Goal: Information Seeking & Learning: Check status

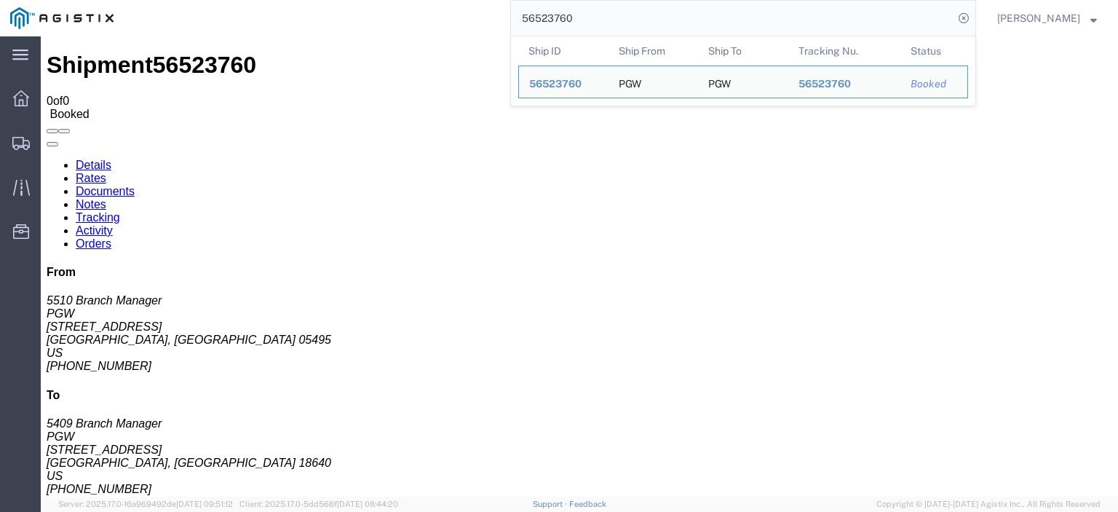
drag, startPoint x: 641, startPoint y: 19, endPoint x: 390, endPoint y: -28, distance: 255.4
click at [390, 0] on html "main_menu Created with Sketch. Collapse Menu Dashboard Shipments Traffic Resour…" at bounding box center [559, 256] width 1118 height 512
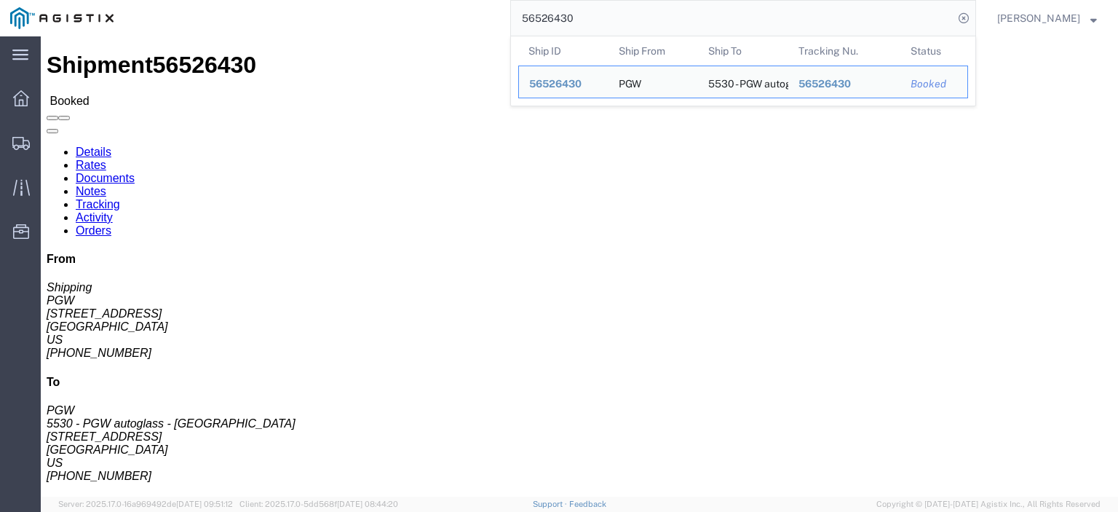
drag, startPoint x: 100, startPoint y: 170, endPoint x: 0, endPoint y: 170, distance: 99.7
click div "Shipment Detail Ship From PGW (Shipping) 5329 [STREET_ADDRESS] [PHONE_NUMBER] […"
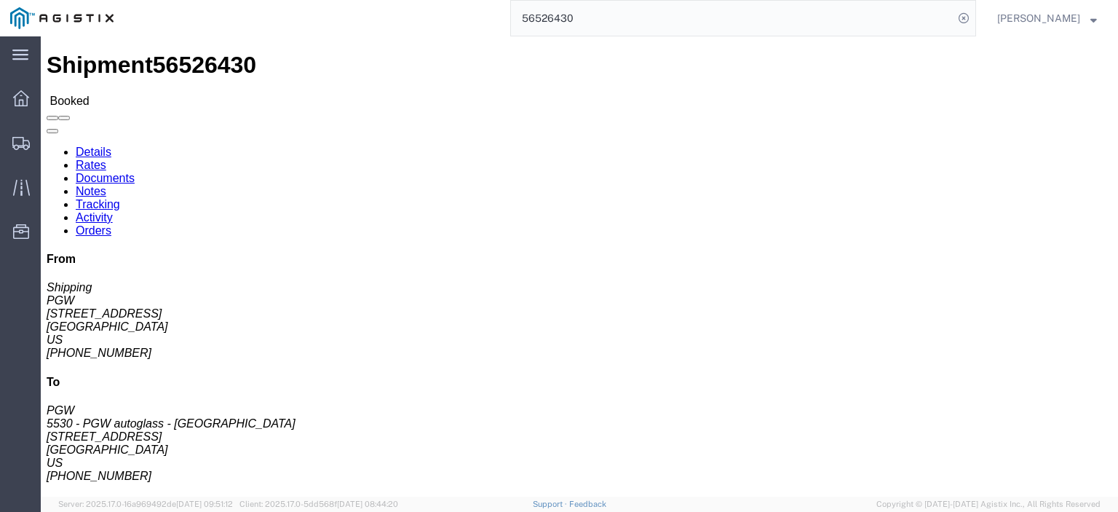
copy address "[STREET_ADDRESS]"
drag, startPoint x: 323, startPoint y: 169, endPoint x: 209, endPoint y: 172, distance: 114.3
click div "Ship To 5530 - PGW autoglass - [GEOGRAPHIC_DATA] (PGW) 5530 [STREET_ADDRESS] [P…"
copy address "[STREET_ADDRESS]"
click link "Rates"
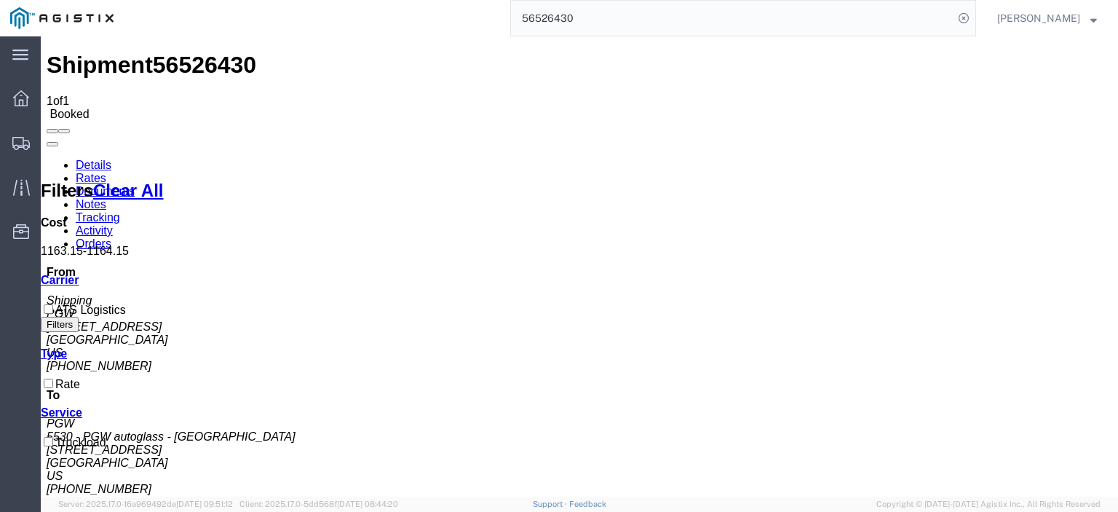
click at [106, 198] on link "Notes" at bounding box center [91, 204] width 31 height 12
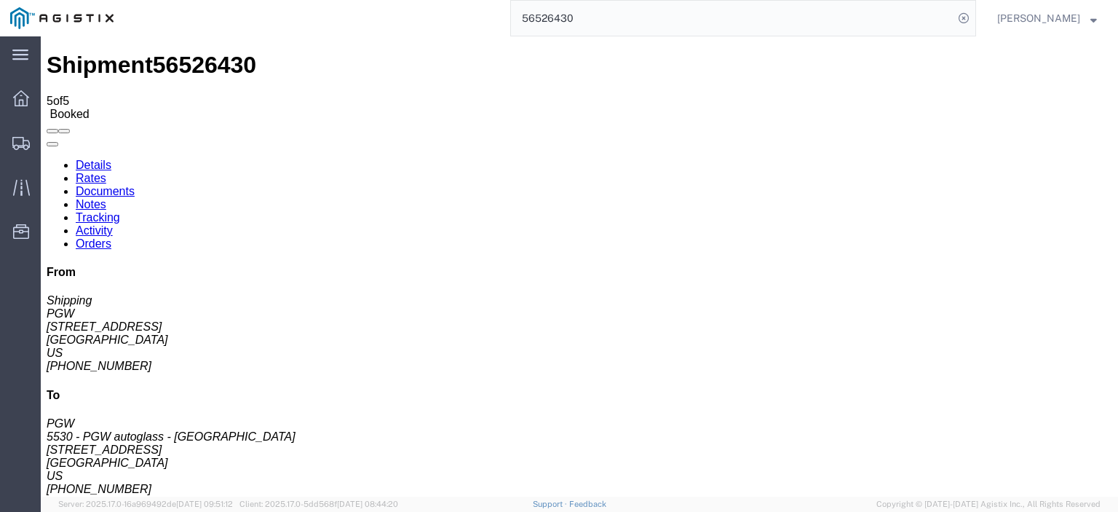
click at [101, 159] on link "Details" at bounding box center [94, 165] width 36 height 12
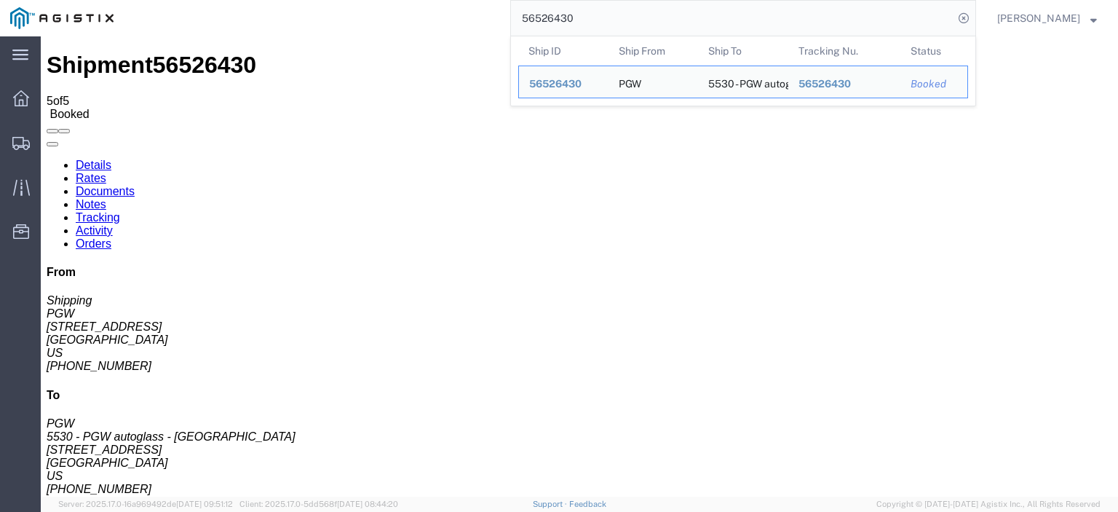
drag, startPoint x: 630, startPoint y: 20, endPoint x: 497, endPoint y: 8, distance: 133.0
click at [502, 12] on div "56526430 Ship ID Ship From Ship To Tracking Nu. Status Ship ID 56526430 Ship Fr…" at bounding box center [550, 18] width 852 height 36
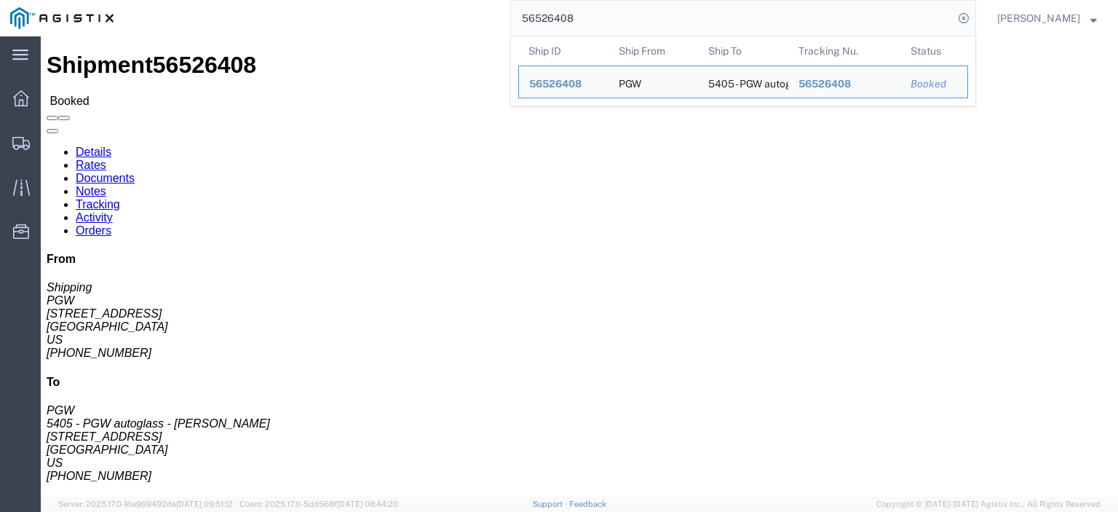
drag, startPoint x: 102, startPoint y: 163, endPoint x: 13, endPoint y: 172, distance: 89.3
click div "Ship From PGW (Shipping) [STREET_ADDRESS] [PHONE_NUMBER] [EMAIL_ADDRESS][DOMAIN…"
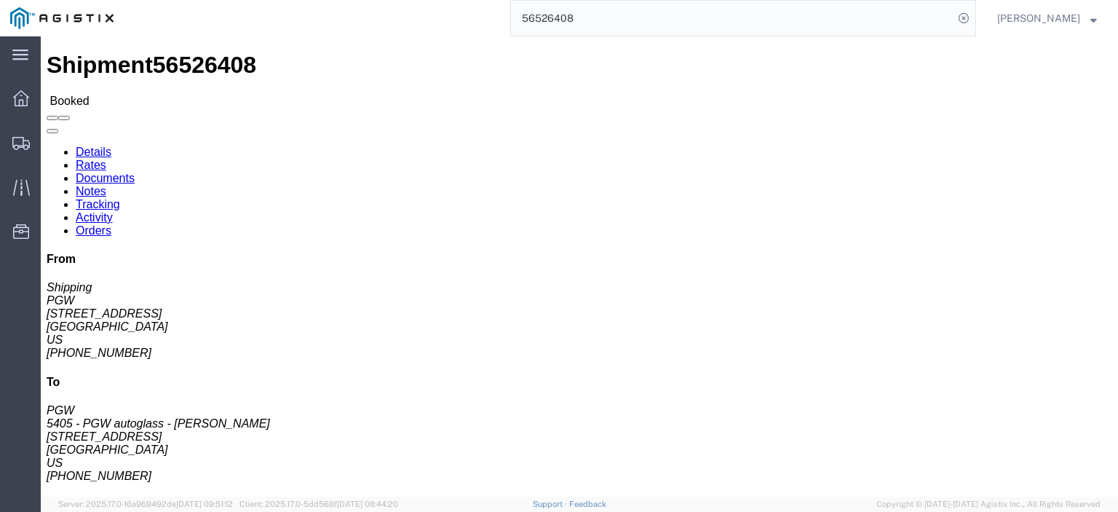
copy address "[STREET_ADDRESS]"
drag, startPoint x: 320, startPoint y: 173, endPoint x: 210, endPoint y: 172, distance: 109.2
click address "5405 - PGW autoglass - [PERSON_NAME] (PGW) 5405 [STREET_ADDRESS] [PHONE_NUMBER]…"
copy address "[STREET_ADDRESS]"
drag, startPoint x: 233, startPoint y: 152, endPoint x: 210, endPoint y: 139, distance: 26.7
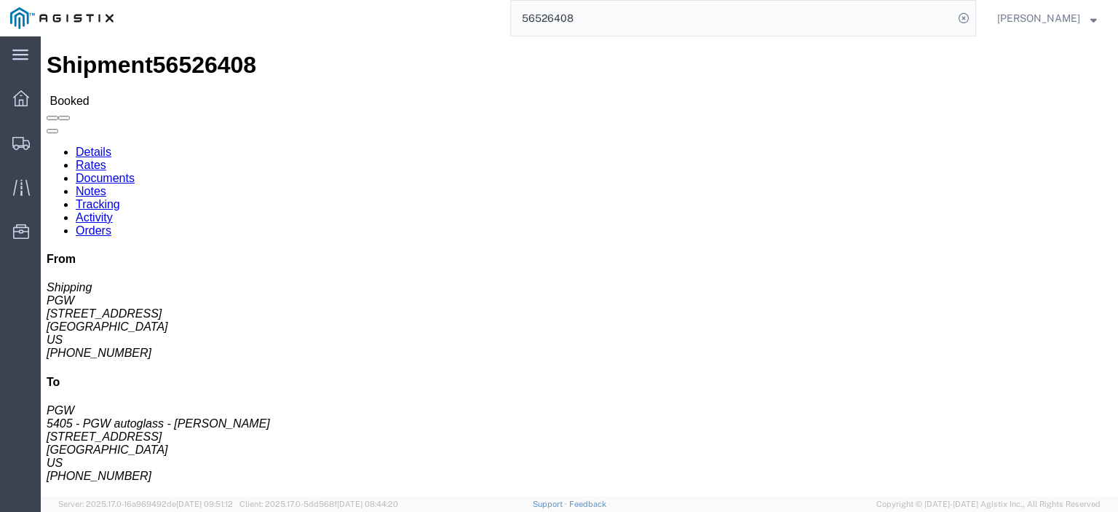
click address "5405 - PGW autoglass - [PERSON_NAME] (PGW) 5405 [STREET_ADDRESS] [PHONE_NUMBER]…"
drag, startPoint x: 230, startPoint y: 144, endPoint x: 301, endPoint y: 158, distance: 72.7
click address "5405 - PGW autoglass - [PERSON_NAME] (PGW) 5405 [STREET_ADDRESS] [PHONE_NUMBER]…"
copy address "5405 - PGW autoglass - [PERSON_NAME] (PGW) 5405"
drag, startPoint x: 338, startPoint y: 186, endPoint x: 205, endPoint y: 188, distance: 132.5
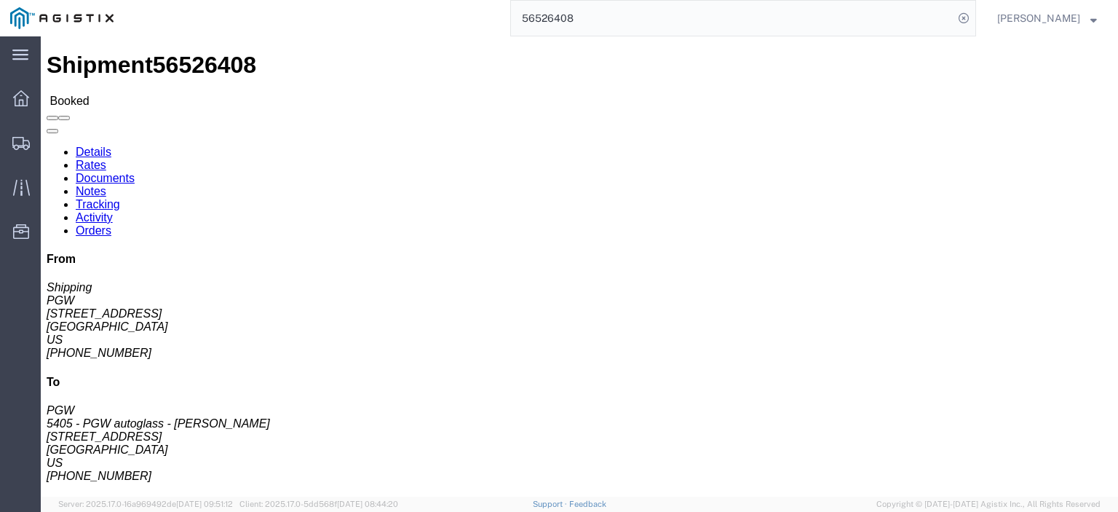
click div "Ship To 5405 - PGW autoglass - [GEOGRAPHIC_DATA] (PGW) 5405 [STREET_ADDRESS] [P…"
copy address "[GEOGRAPHIC_DATA]"
drag, startPoint x: 344, startPoint y: 233, endPoint x: 202, endPoint y: 231, distance: 141.2
click div "Ship To 5405 - PGW autoglass - [GEOGRAPHIC_DATA] (PGW) 5405 [STREET_ADDRESS] [P…"
copy address "[EMAIL_ADDRESS][DOMAIN_NAME]"
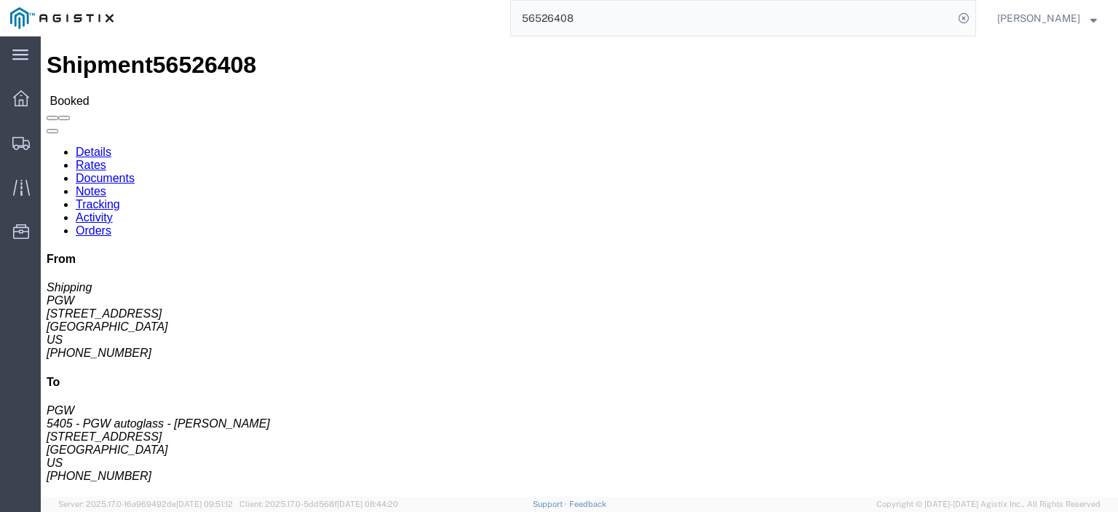
drag, startPoint x: 274, startPoint y: 211, endPoint x: 199, endPoint y: 221, distance: 75.6
click div "Ship To 5405 - PGW autoglass - [GEOGRAPHIC_DATA] (PGW) 5405 [STREET_ADDRESS] [P…"
copy address "[PHONE_NUMBER]"
click link "Rates"
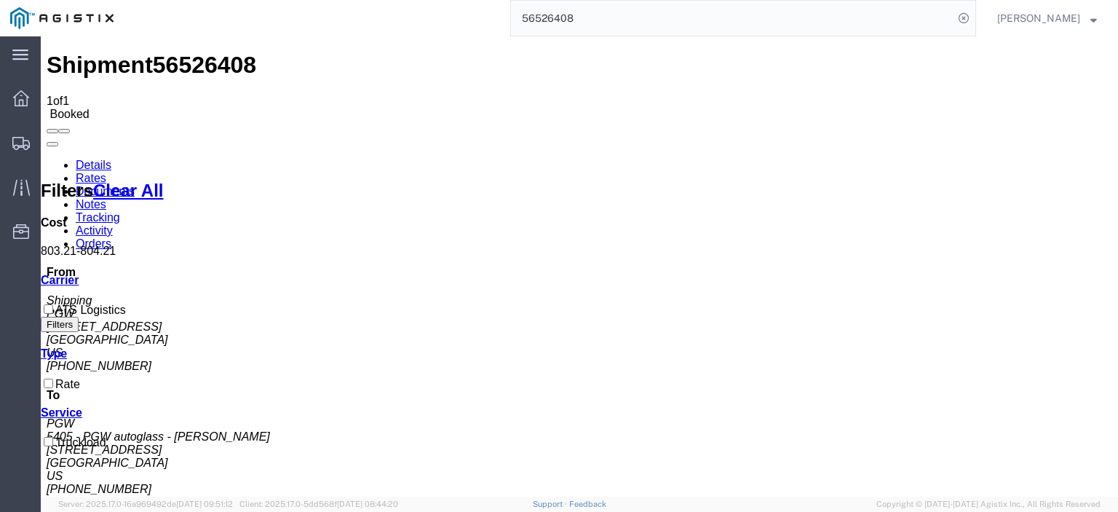
click at [106, 198] on link "Notes" at bounding box center [91, 204] width 31 height 12
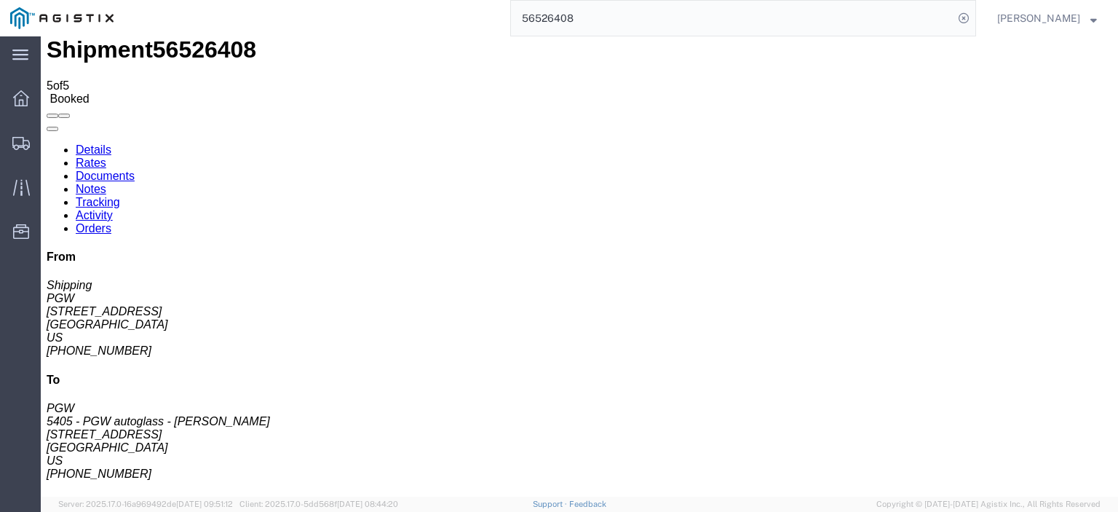
scroll to position [24, 0]
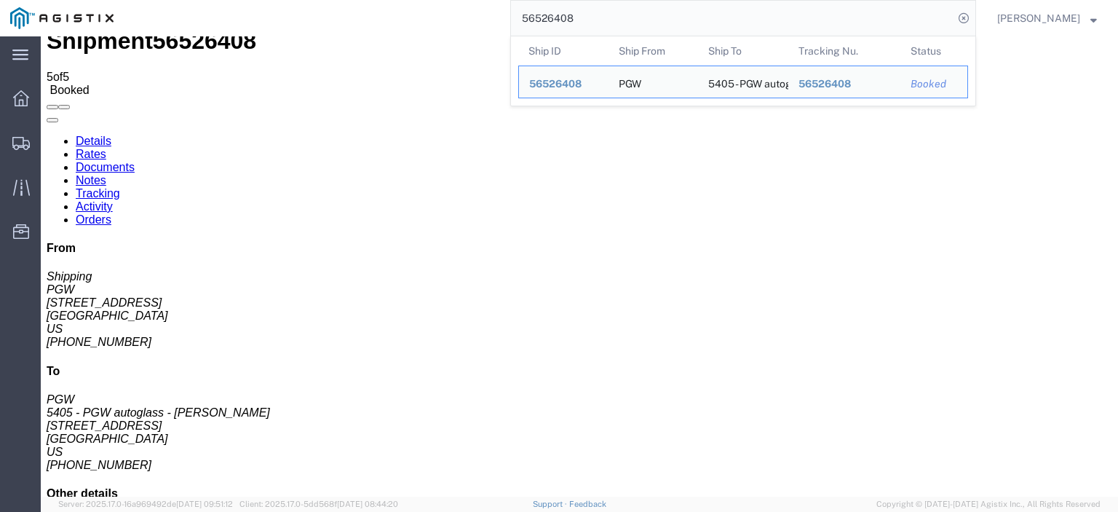
drag, startPoint x: 461, startPoint y: -3, endPoint x: 411, endPoint y: -24, distance: 54.5
click at [411, 0] on html "main_menu Created with Sketch. Collapse Menu Dashboard Shipments Traffic Resour…" at bounding box center [559, 256] width 1118 height 512
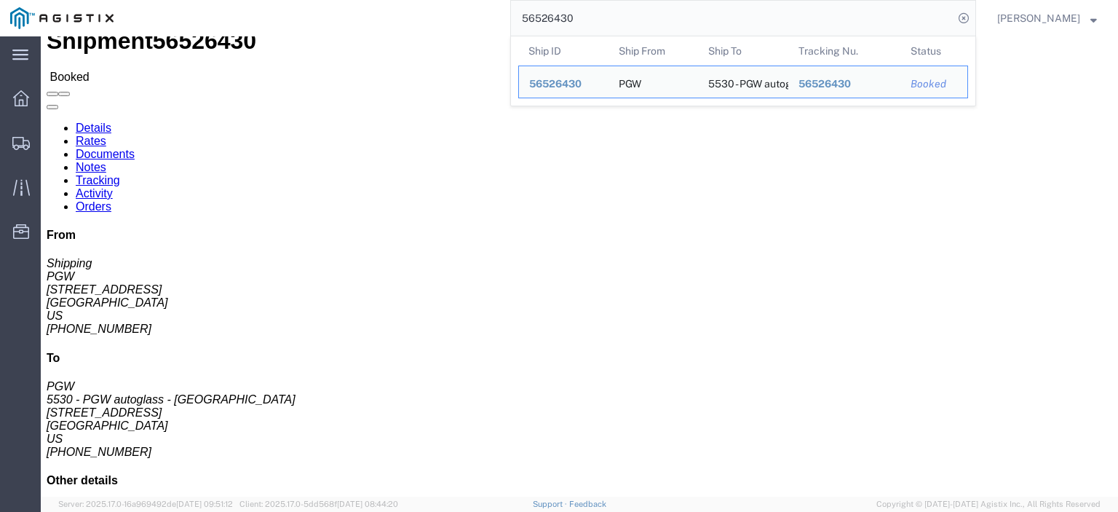
drag, startPoint x: 611, startPoint y: 16, endPoint x: 480, endPoint y: 1, distance: 131.2
click at [494, 6] on div "56526430 Ship ID Ship From Ship To Tracking Nu. Status Ship ID 56526430 Ship Fr…" at bounding box center [550, 18] width 852 height 36
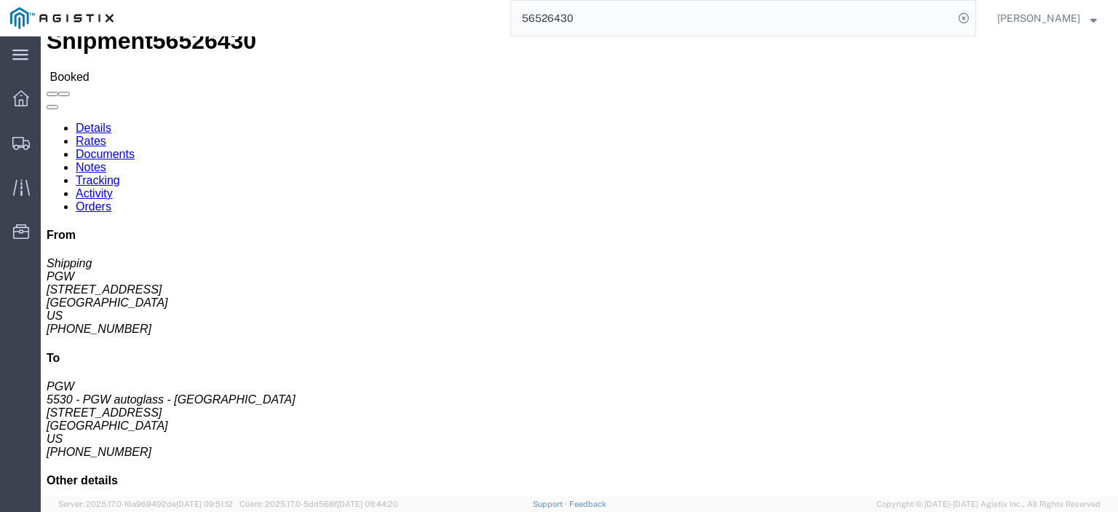
paste input "379"
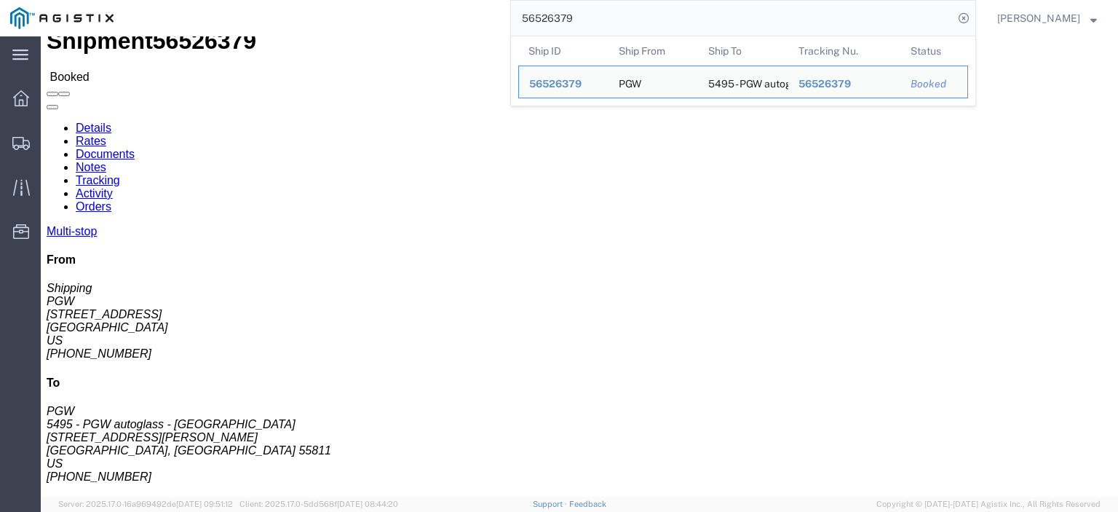
drag, startPoint x: 98, startPoint y: 145, endPoint x: 6, endPoint y: 146, distance: 92.4
click div "Ship From PGW (Shipping) [STREET_ADDRESS] [PHONE_NUMBER] [EMAIL_ADDRESS][DOMAIN…"
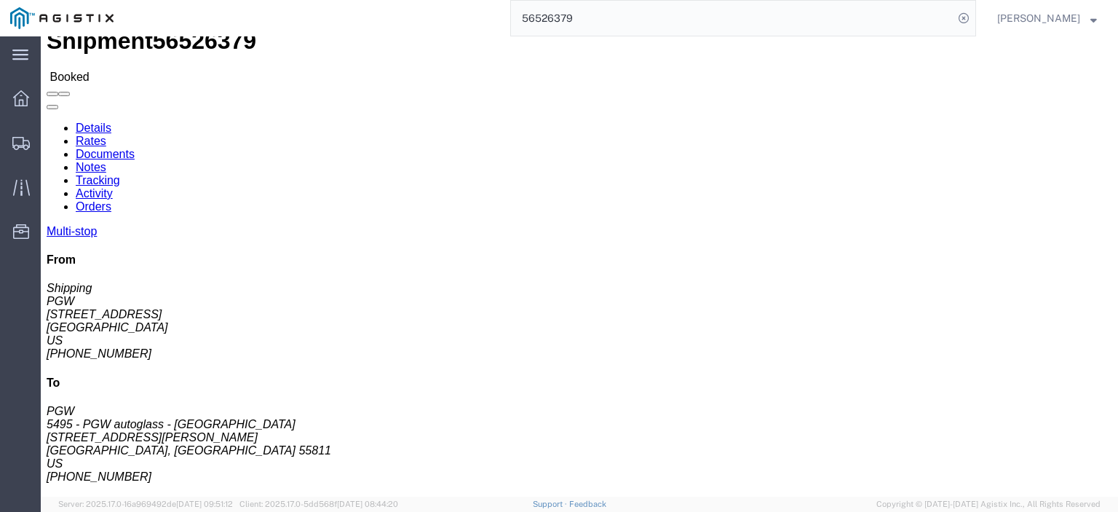
drag, startPoint x: 297, startPoint y: 143, endPoint x: 207, endPoint y: 151, distance: 90.5
click div "Ship To 5495 - PGW autoglass - Duluth (PGW) 5495 [STREET_ADDRESS][PERSON_NAME] …"
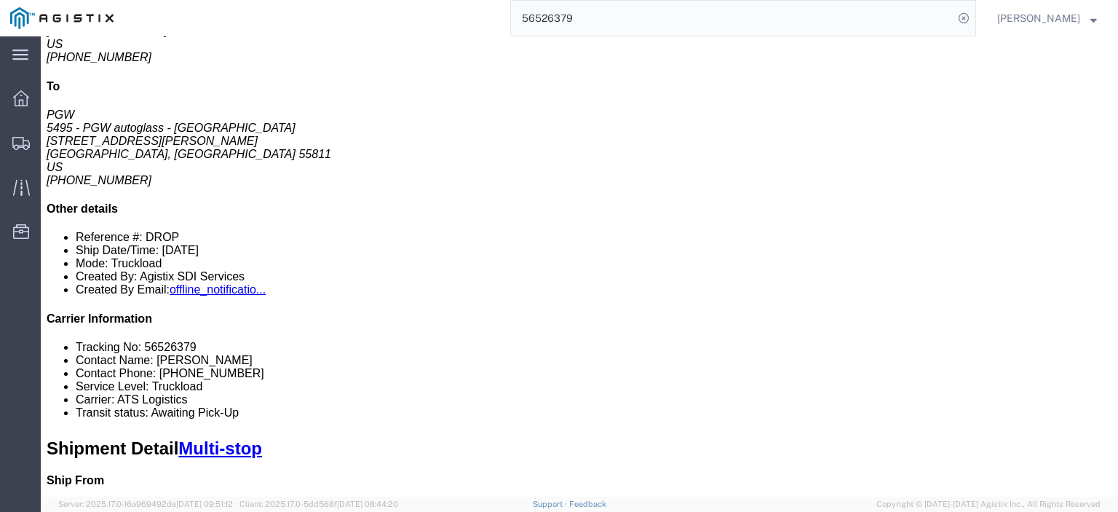
scroll to position [204, 0]
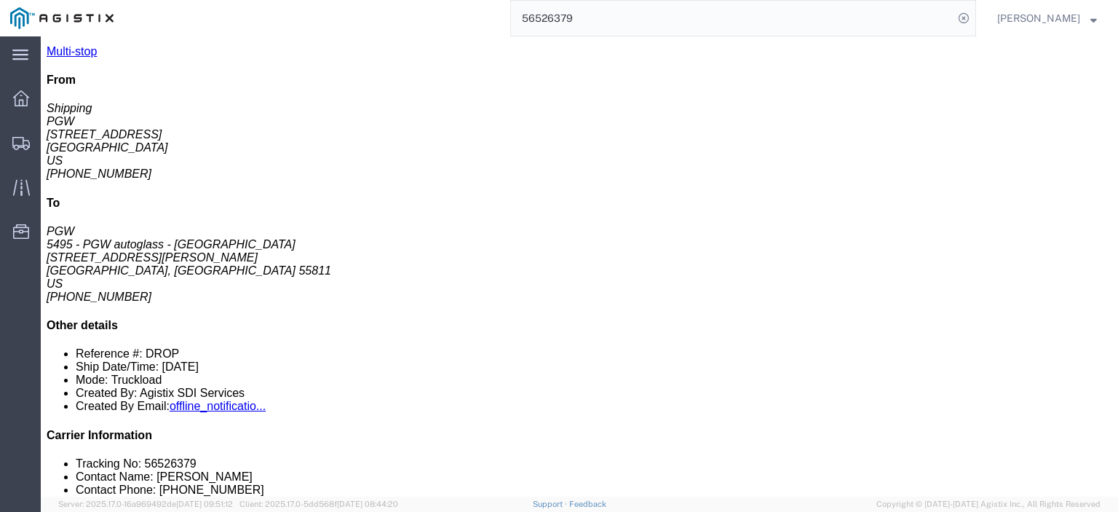
drag, startPoint x: 239, startPoint y: 228, endPoint x: 165, endPoint y: 229, distance: 73.5
click td "5493 - PGW AUTOGLASS ST. [PERSON_NAME] [STREET_ADDRESS][PERSON_NAME] [PERSON_NA…"
drag, startPoint x: 326, startPoint y: 215, endPoint x: 170, endPoint y: 218, distance: 156.5
click td "5493 - PGW AUTOGLASS ST. [PERSON_NAME] [STREET_ADDRESS][PERSON_NAME] [PERSON_NA…"
copy div "5493 - PGW AUTOGLASS ST. [PERSON_NAME]"
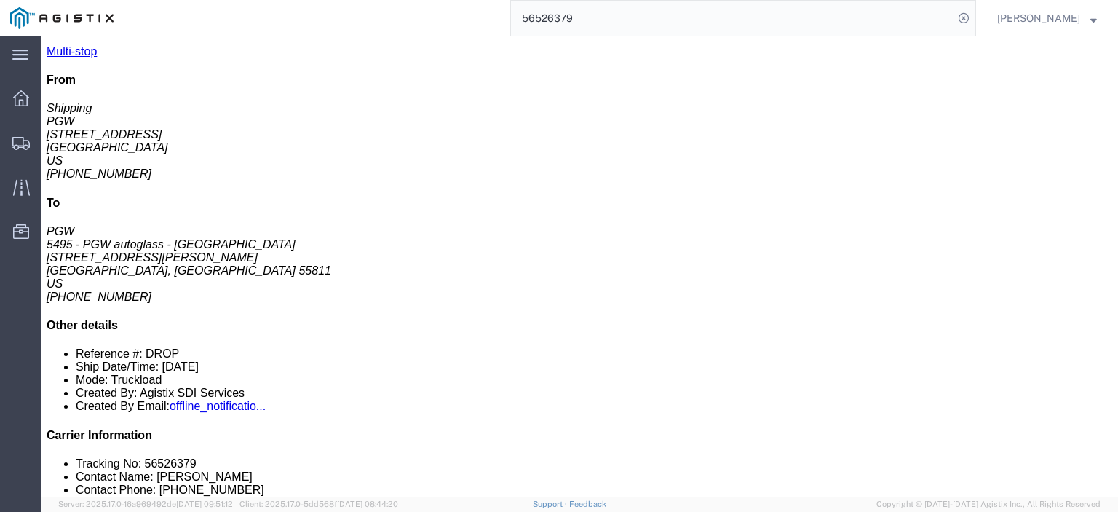
drag, startPoint x: 349, startPoint y: 225, endPoint x: 268, endPoint y: 230, distance: 81.7
click div "[STREET_ADDRESS][PERSON_NAME] [PERSON_NAME], MN, 55114, [GEOGRAPHIC_DATA]"
copy div "ST. [PERSON_NAME], MN, 55114"
drag, startPoint x: 612, startPoint y: 229, endPoint x: 479, endPoint y: 230, distance: 133.2
click div "Email: [EMAIL_ADDRESS][DOMAIN_NAME]"
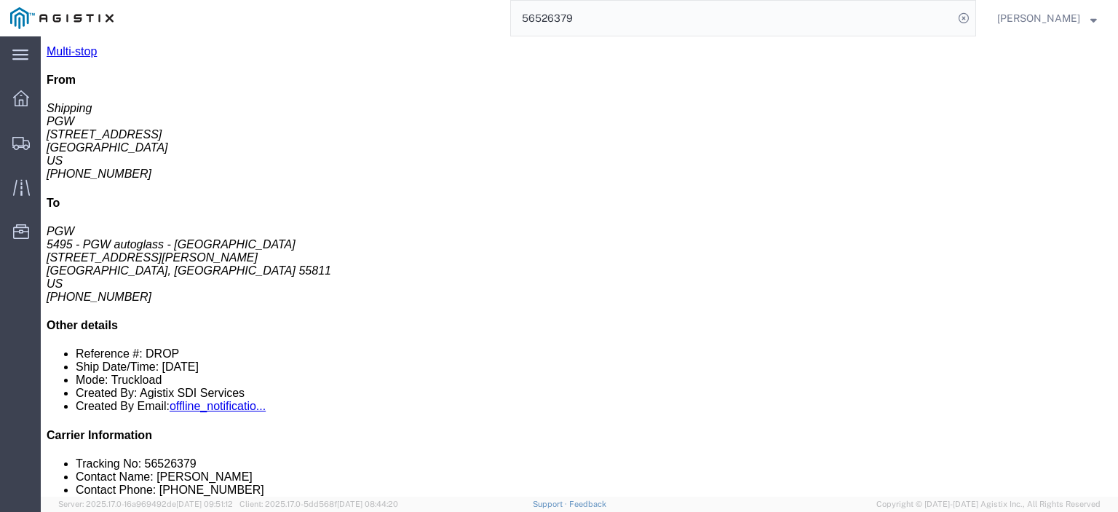
drag, startPoint x: 565, startPoint y: 215, endPoint x: 503, endPoint y: 213, distance: 61.9
click div "Phone Nu.: [PHONE_NUMBER]"
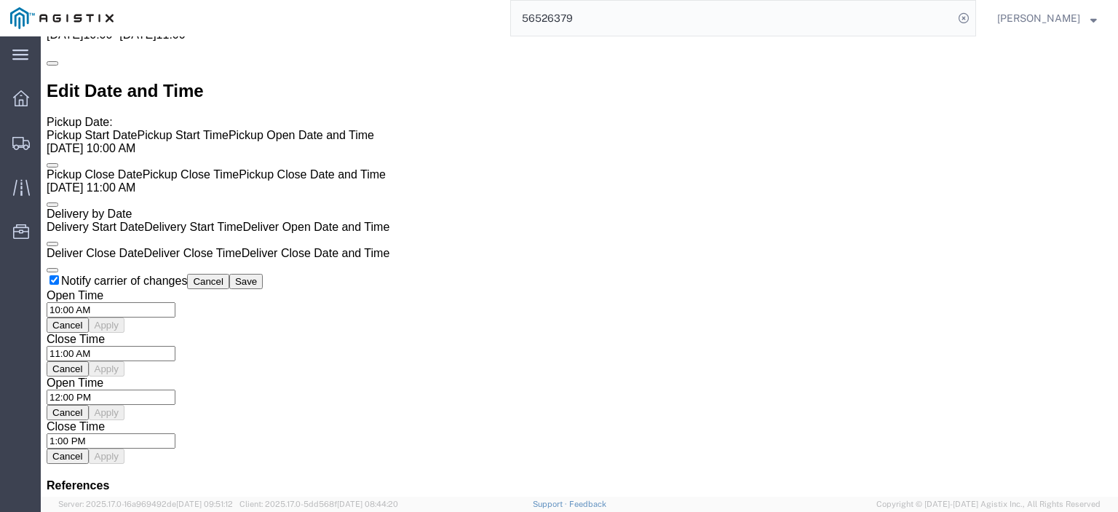
scroll to position [946, 0]
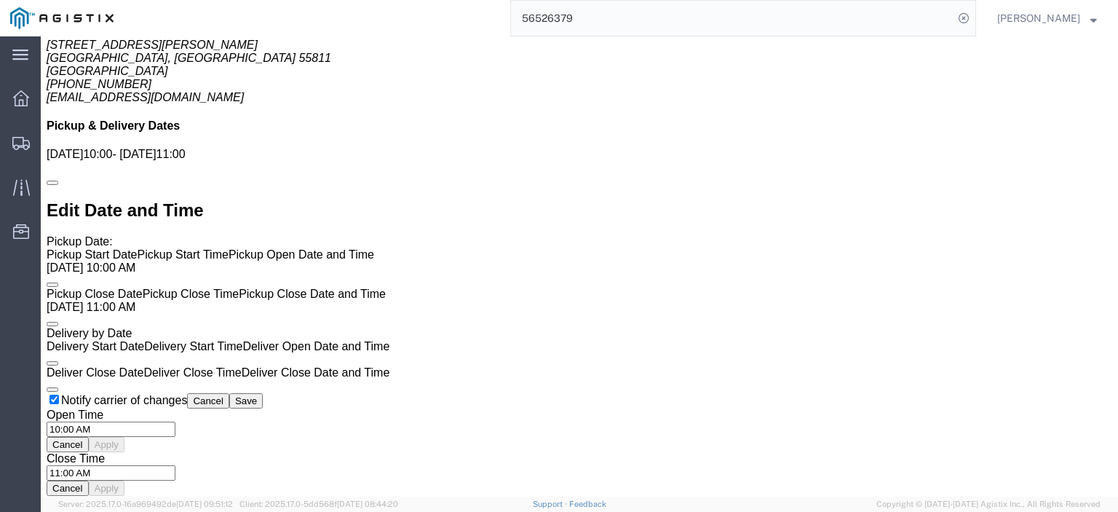
click link "Rates"
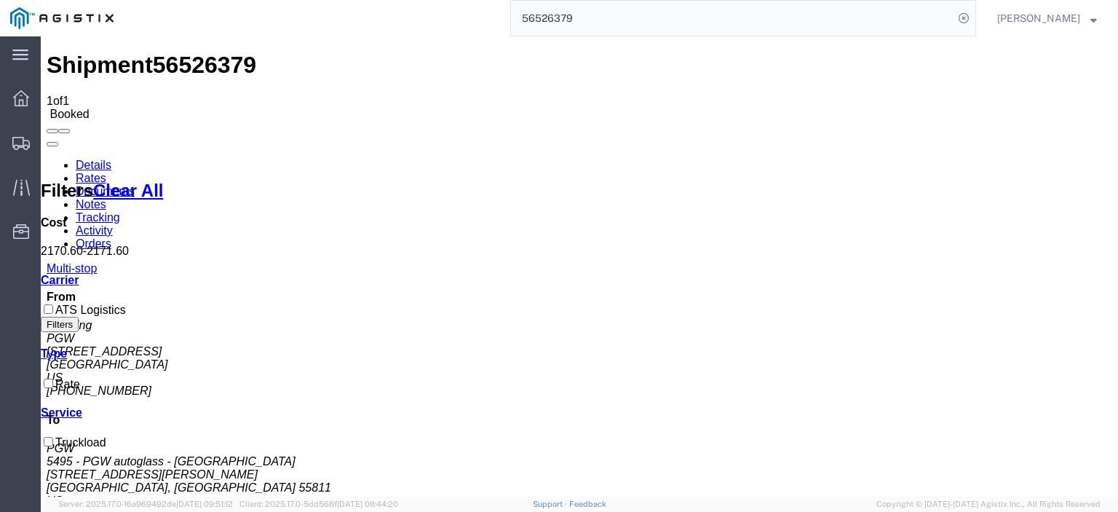
click at [106, 198] on link "Notes" at bounding box center [91, 204] width 31 height 12
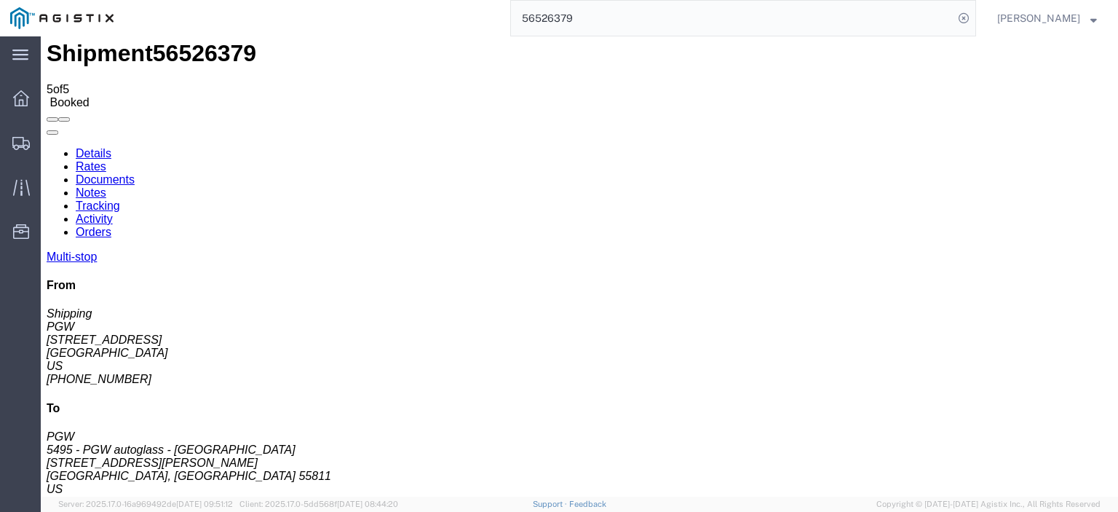
scroll to position [24, 0]
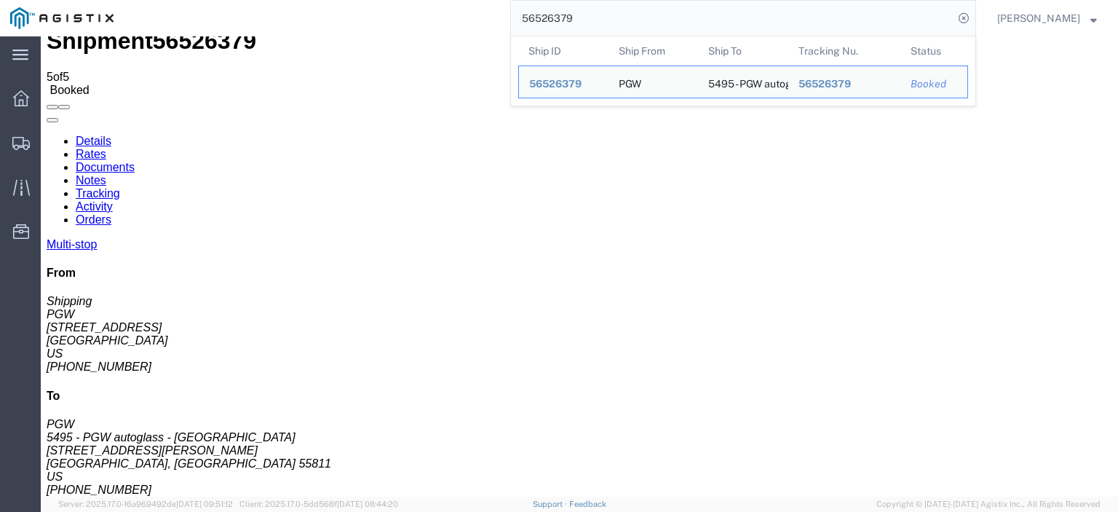
drag, startPoint x: 565, startPoint y: 7, endPoint x: 509, endPoint y: 1, distance: 56.4
click at [509, 1] on div "56526379 Ship ID Ship From Ship To Tracking Nu. Status Ship ID 56526379 Ship Fr…" at bounding box center [550, 18] width 852 height 36
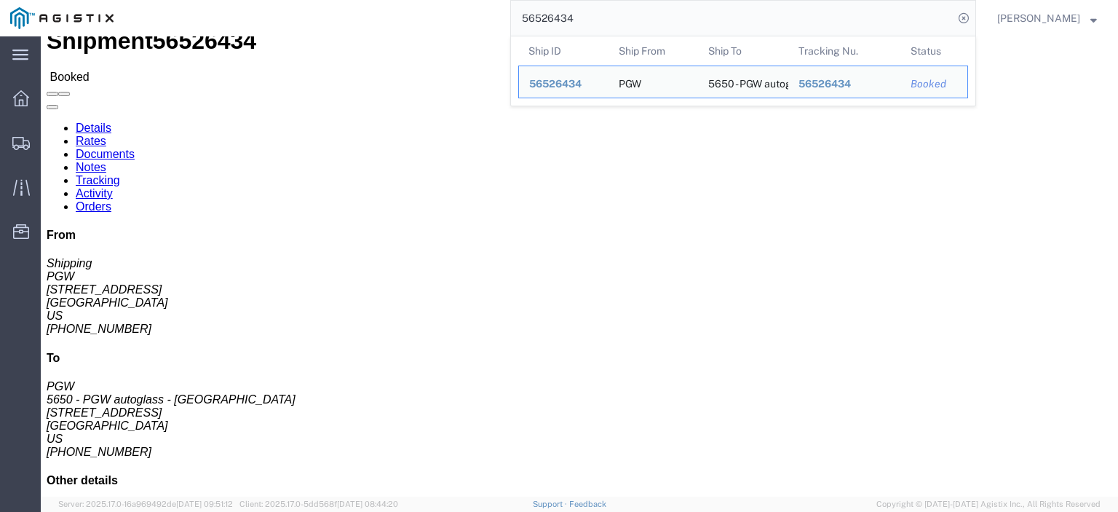
drag, startPoint x: 99, startPoint y: 143, endPoint x: 0, endPoint y: 142, distance: 99.0
click div "Shipment Detail Ship From PGW (Shipping) 5329 [STREET_ADDRESS] [PHONE_NUMBER] […"
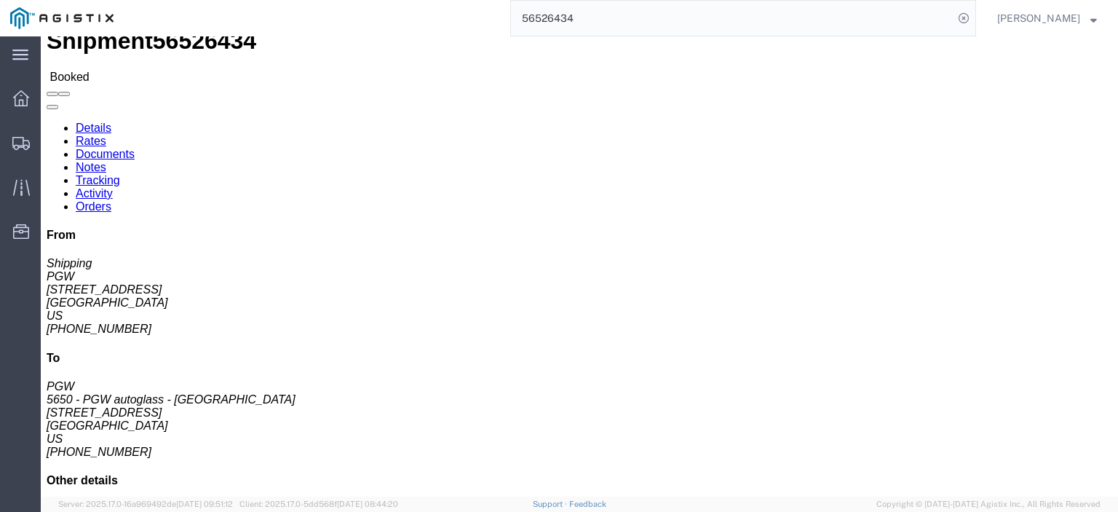
drag, startPoint x: 345, startPoint y: 146, endPoint x: 205, endPoint y: 143, distance: 140.5
click div "Ship To 5650 - PGW autoglass - [GEOGRAPHIC_DATA] (PGW) 5650 [STREET_ADDRESS] [P…"
click link "Rates"
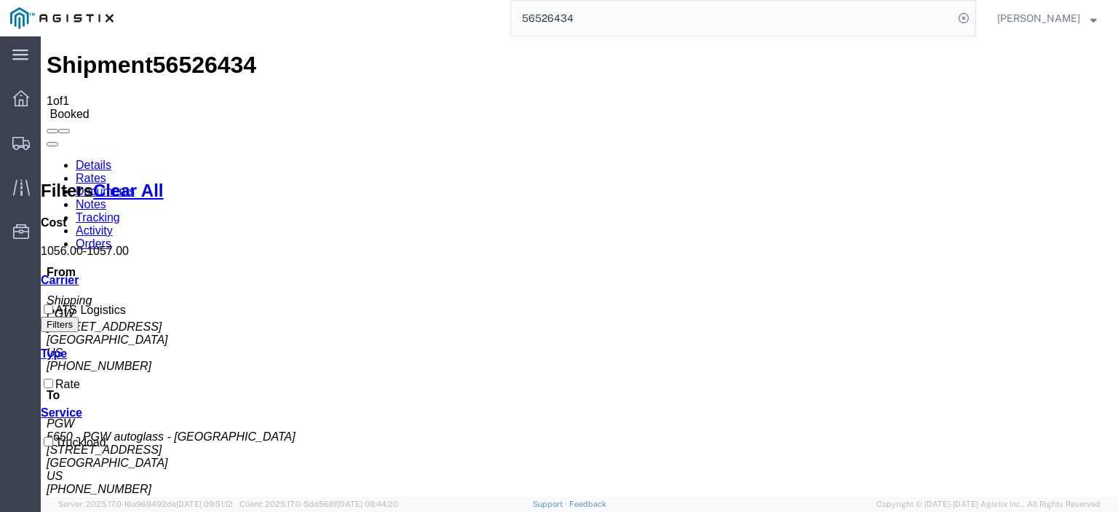
click at [106, 198] on link "Notes" at bounding box center [91, 204] width 31 height 12
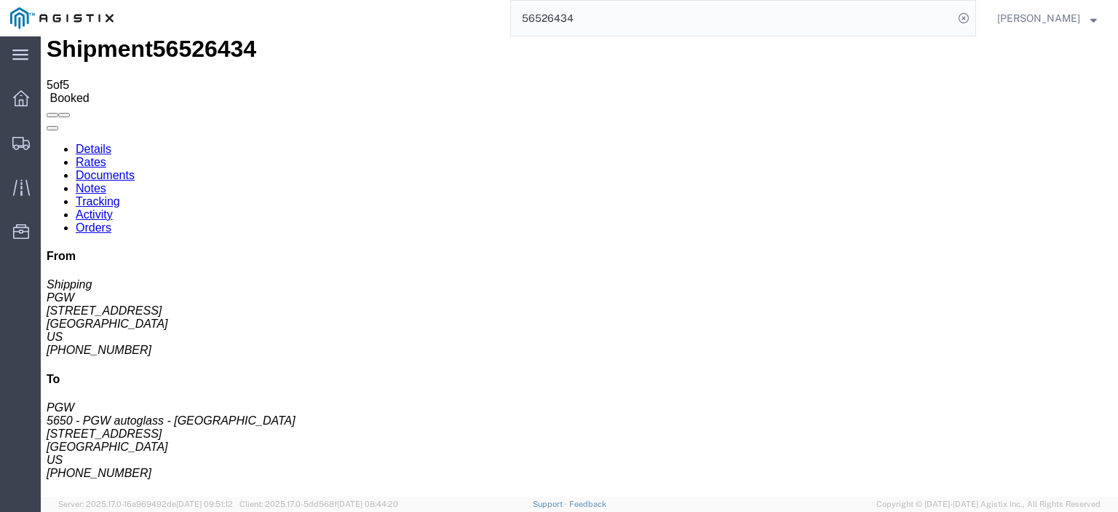
scroll to position [24, 0]
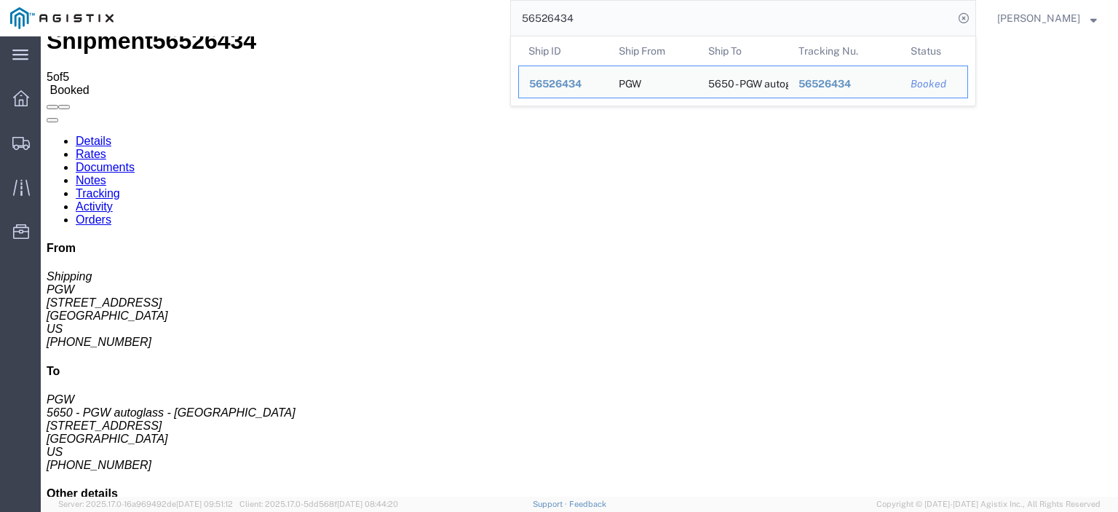
drag, startPoint x: 606, startPoint y: 15, endPoint x: 435, endPoint y: 10, distance: 170.4
click at [445, 15] on div "56526434 Ship ID Ship From Ship To Tracking Nu. Status Ship ID 56526434 Ship Fr…" at bounding box center [550, 18] width 852 height 36
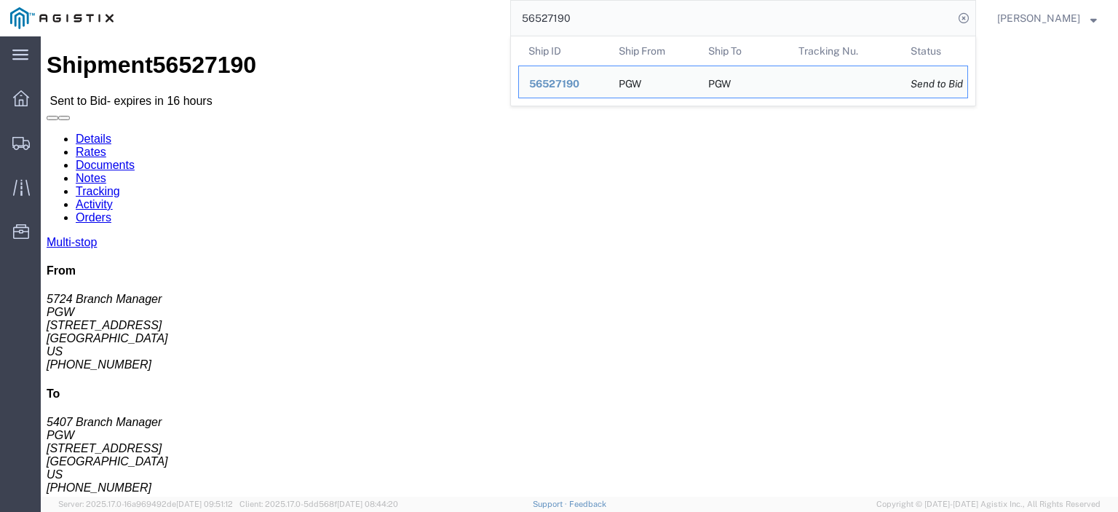
drag, startPoint x: 102, startPoint y: 170, endPoint x: -28, endPoint y: 170, distance: 130.3
click html "Shipment 56527190 Sent to Bid - expires in 16 hours Details Rates Documents Not…"
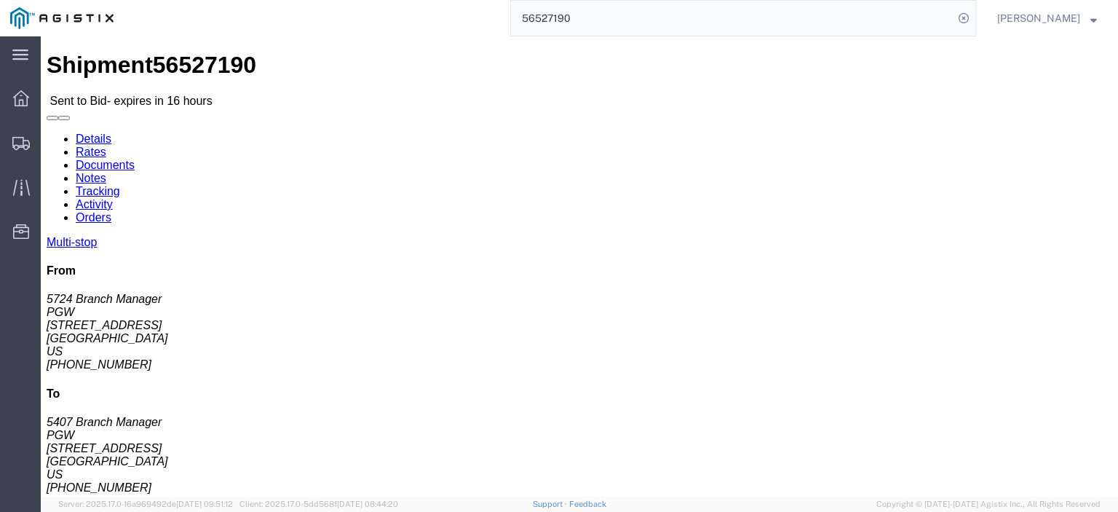
drag, startPoint x: 38, startPoint y: 153, endPoint x: 17, endPoint y: 140, distance: 24.5
click div "Ship From PGW (5724 Branch Manager) [STREET_ADDRESS] [PHONE_NUMBER] [EMAIL_ADDR…"
drag, startPoint x: 99, startPoint y: 190, endPoint x: 15, endPoint y: 188, distance: 84.5
click address "PGW (5724 Branch Manager) 5724 [STREET_ADDRESS] [PHONE_NUMBER] [EMAIL_ADDRESS][…"
drag, startPoint x: 161, startPoint y: 231, endPoint x: 39, endPoint y: 265, distance: 126.3
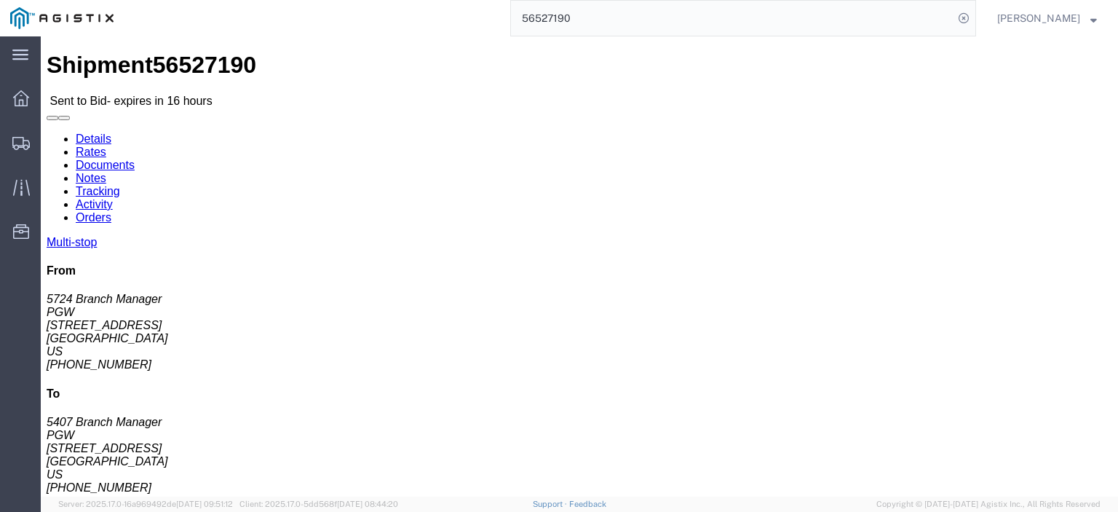
click html "Shipment 56527190 Sent to Bid - expires in 16 hours Details Rates Documents Not…"
drag, startPoint x: 78, startPoint y: 211, endPoint x: 4, endPoint y: 211, distance: 74.2
click html "Shipment 56527190 Sent to Bid - expires in 16 hours Details Rates Documents Not…"
drag, startPoint x: 323, startPoint y: 172, endPoint x: 204, endPoint y: 173, distance: 119.4
click div "Ship To PGW (5407 Branch Manager) [STREET_ADDRESS] [PHONE_NUMBER] [EMAIL_ADDRES…"
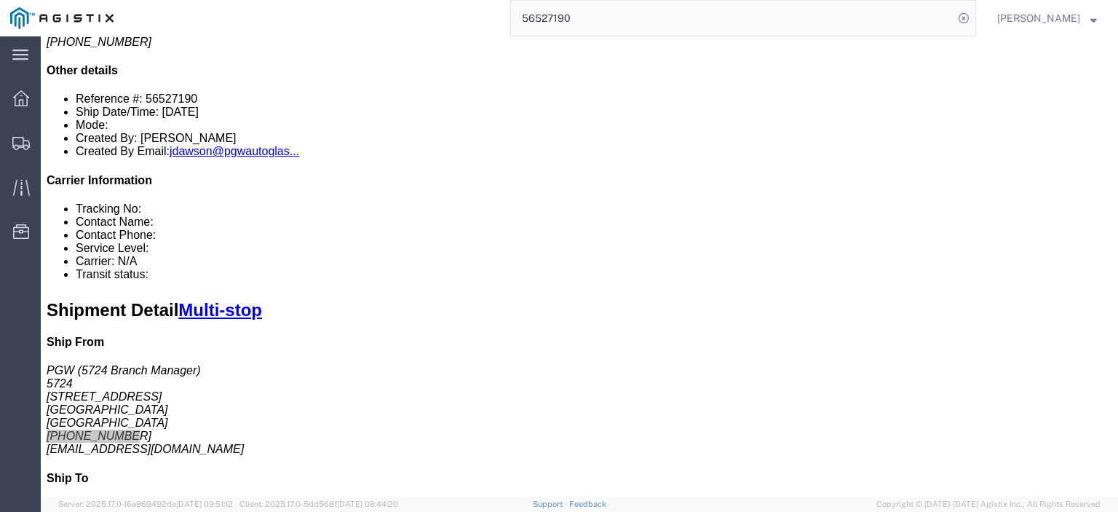
scroll to position [291, 0]
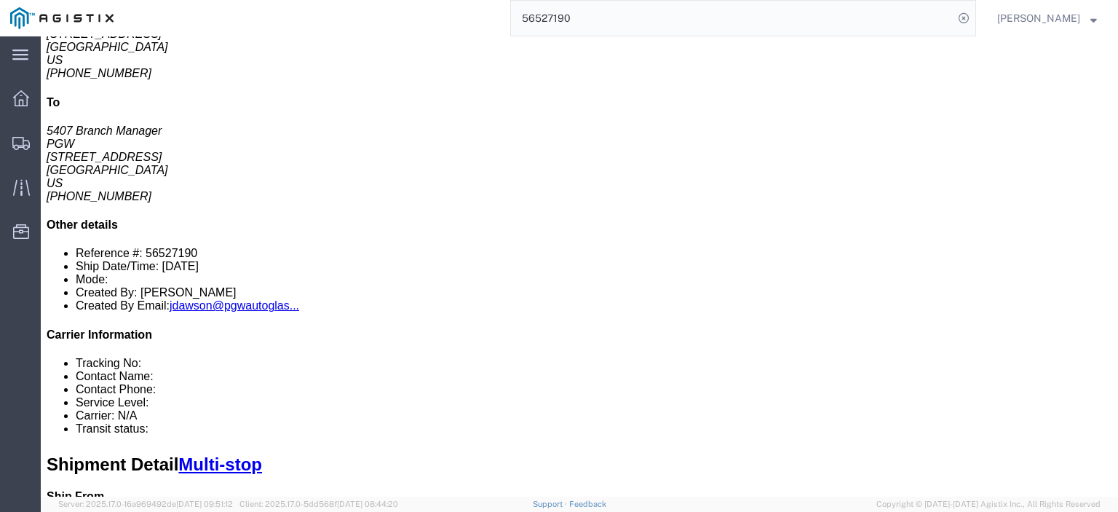
drag, startPoint x: 242, startPoint y: 138, endPoint x: 178, endPoint y: 140, distance: 64.1
click td "PGW [STREET_ADDRESS]"
drag, startPoint x: 273, startPoint y: 167, endPoint x: 166, endPoint y: 170, distance: 107.0
click td "PGW [STREET_ADDRESS]"
click div "PGW"
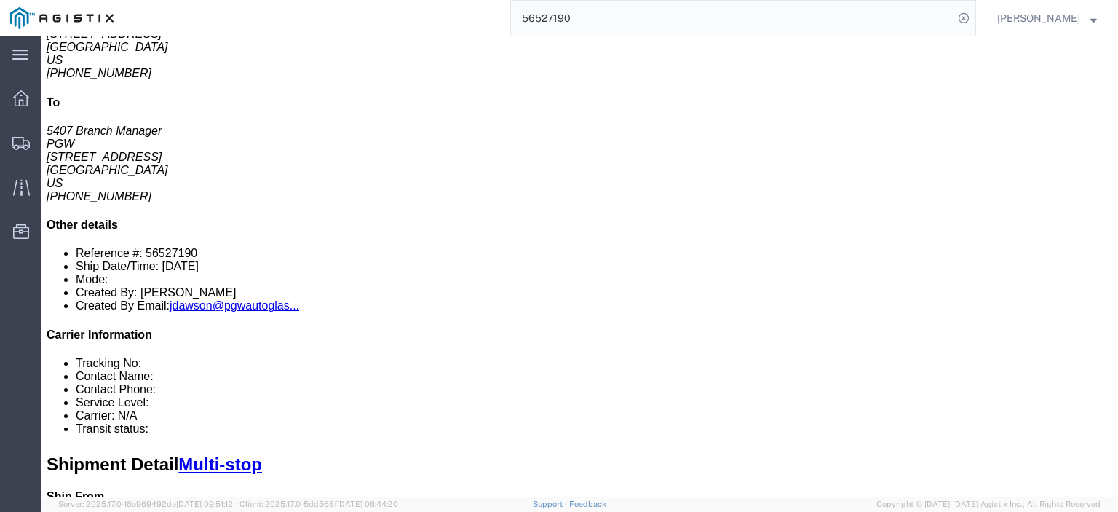
click div "PGW"
drag, startPoint x: 178, startPoint y: 159, endPoint x: 206, endPoint y: 178, distance: 33.7
click div "[STREET_ADDRESS]"
click div "PGW"
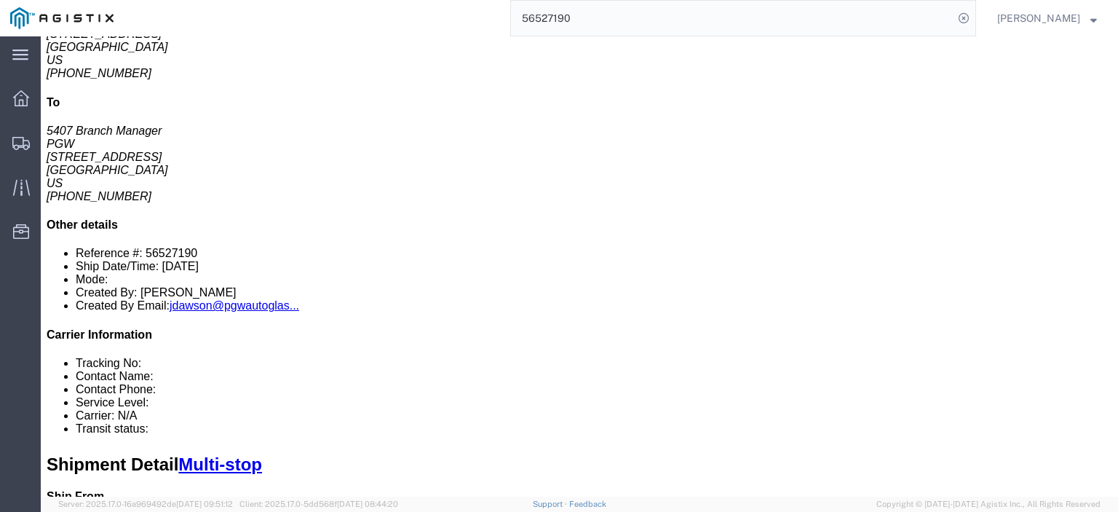
drag, startPoint x: 369, startPoint y: 168, endPoint x: 280, endPoint y: 172, distance: 88.9
click div "[STREET_ADDRESS]"
drag, startPoint x: 620, startPoint y: 167, endPoint x: 489, endPoint y: 170, distance: 131.0
click div "Email: [EMAIL_ADDRESS][DOMAIN_NAME]"
drag, startPoint x: 569, startPoint y: 156, endPoint x: 512, endPoint y: 159, distance: 56.8
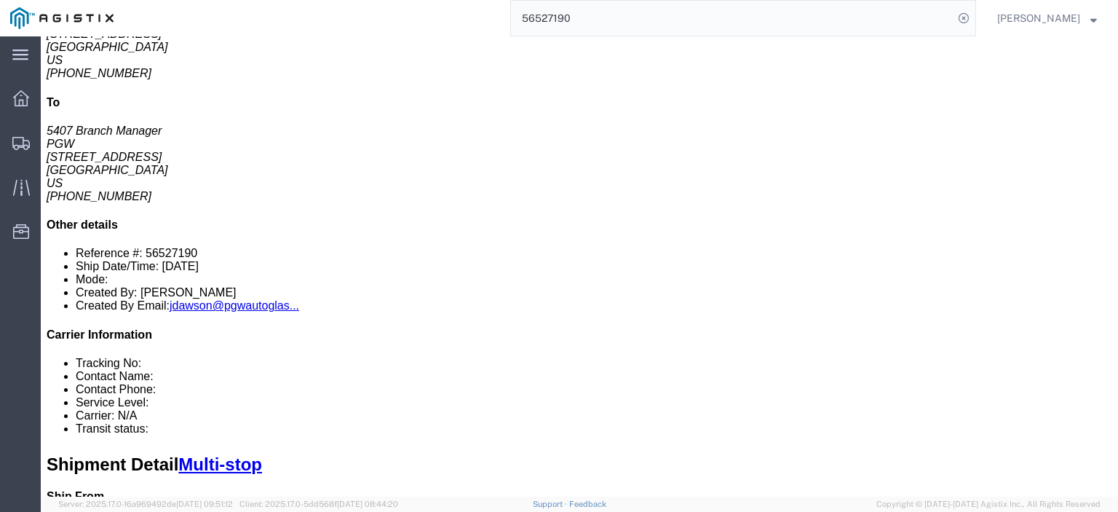
click div "Phone Nu.: [PHONE_NUMBER]"
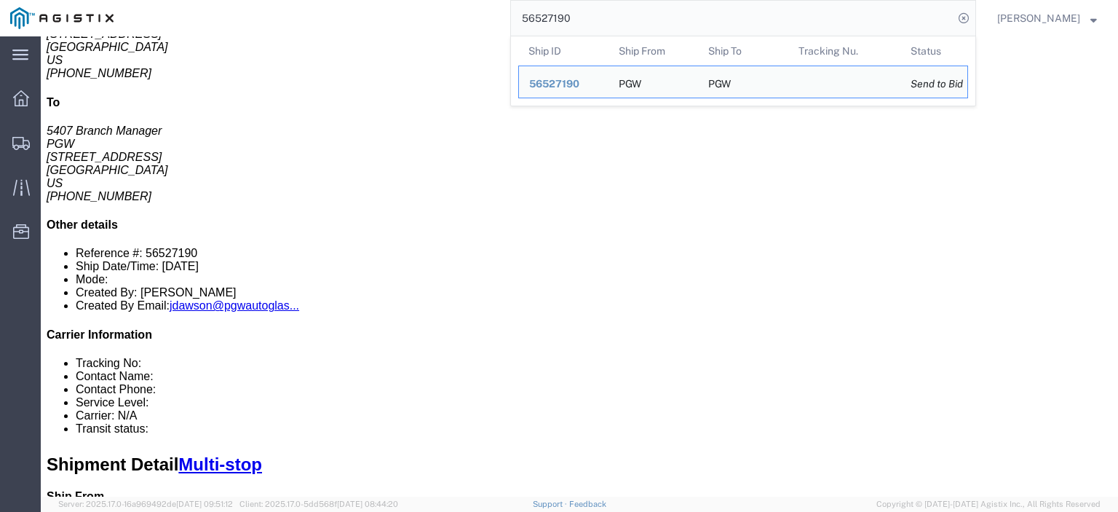
drag, startPoint x: 623, startPoint y: 9, endPoint x: 477, endPoint y: -4, distance: 146.8
click at [477, 0] on html "main_menu Created with Sketch. Collapse Menu Dashboard Shipments Traffic Resour…" at bounding box center [559, 256] width 1118 height 512
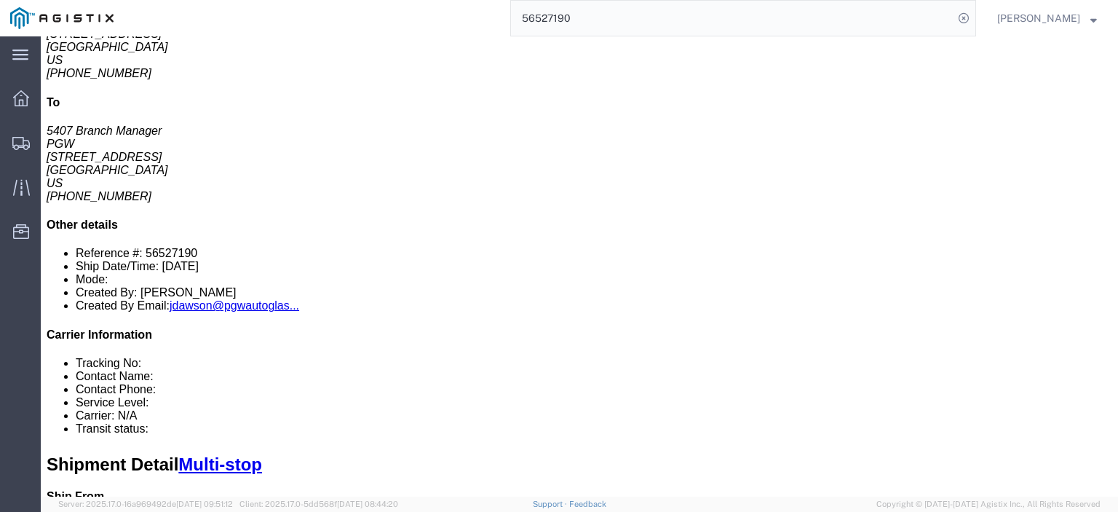
paste input "5527"
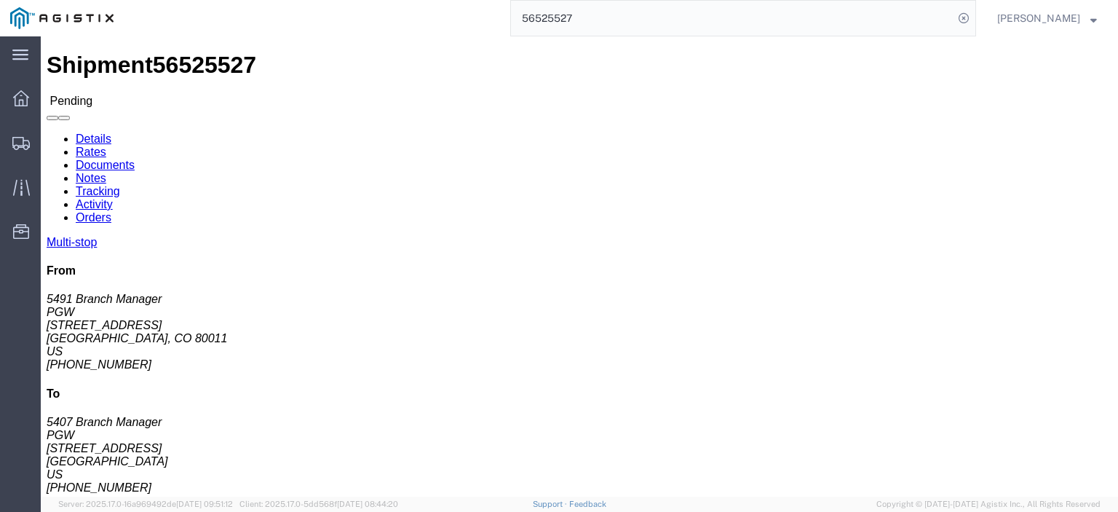
drag, startPoint x: 65, startPoint y: 172, endPoint x: -7, endPoint y: 177, distance: 71.5
click html "Shipment 56525527 Pending Details Rates Documents Notes Tracking Activity Order…"
click span "56525527"
drag, startPoint x: 100, startPoint y: 170, endPoint x: 7, endPoint y: 170, distance: 93.9
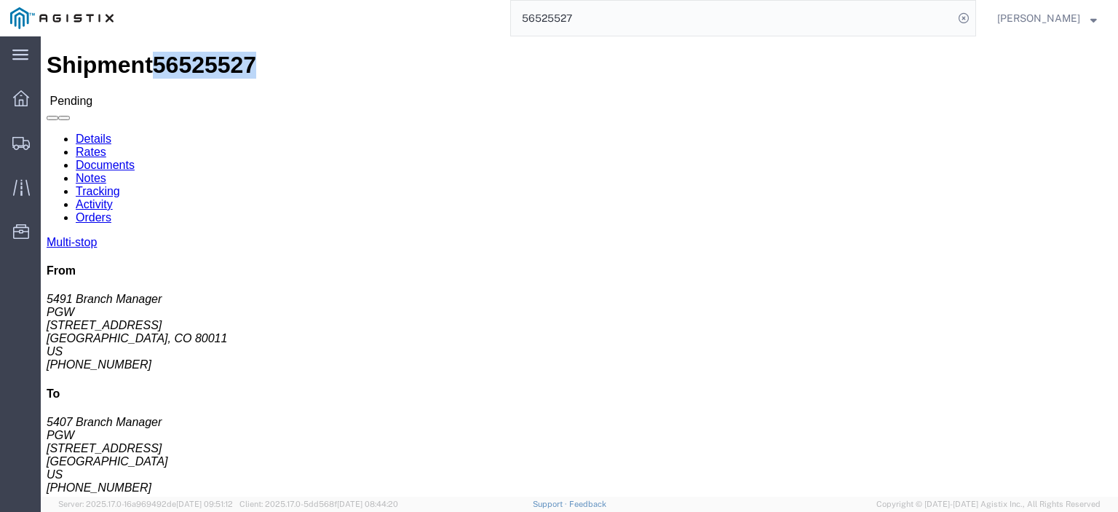
click html "Shipment 56525527 Pending Details Rates Documents Notes Tracking Activity Order…"
click address "PGW (5491 Branch Manager) [STREET_ADDRESS] [PHONE_NUMBER] [EMAIL_ADDRESS][DOMAI…"
drag, startPoint x: 120, startPoint y: 170, endPoint x: 40, endPoint y: 202, distance: 86.5
click html "Shipment 56525527 Pending Details Rates Documents Notes Tracking Activity Order…"
drag, startPoint x: 33, startPoint y: 163, endPoint x: 228, endPoint y: 212, distance: 200.4
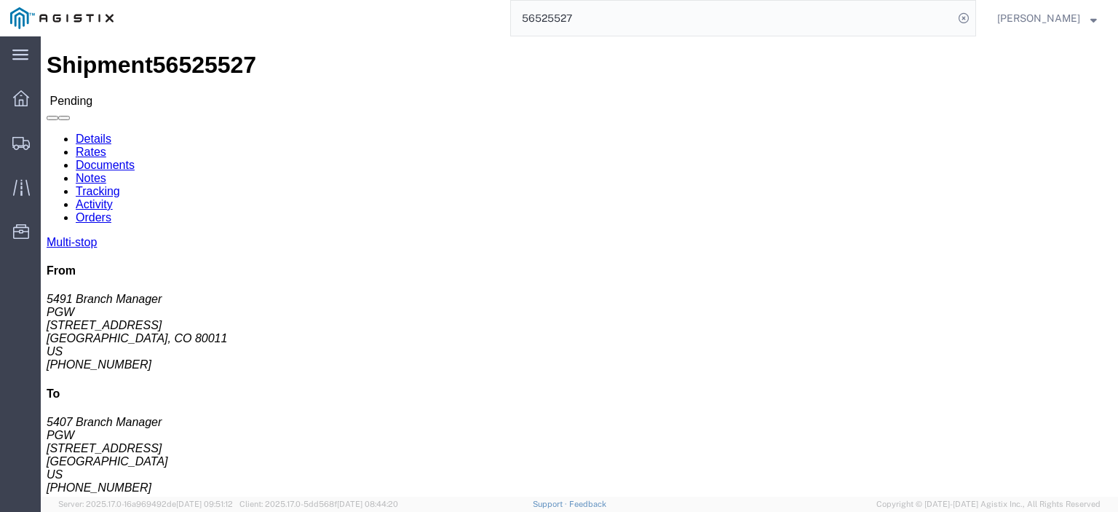
click address "PGW (5407 Branch Manager) [STREET_ADDRESS] [PHONE_NUMBER] [EMAIL_ADDRESS][DOMAI…"
drag, startPoint x: 115, startPoint y: 175, endPoint x: 6, endPoint y: 172, distance: 109.2
click html "Shipment 56525527 Pending Details Rates Documents Notes Tracking Activity Order…"
click address "PGW (5407 Branch Manager) [STREET_ADDRESS] [PHONE_NUMBER] [EMAIL_ADDRESS][DOMAI…"
drag, startPoint x: 325, startPoint y: 172, endPoint x: 202, endPoint y: 172, distance: 123.0
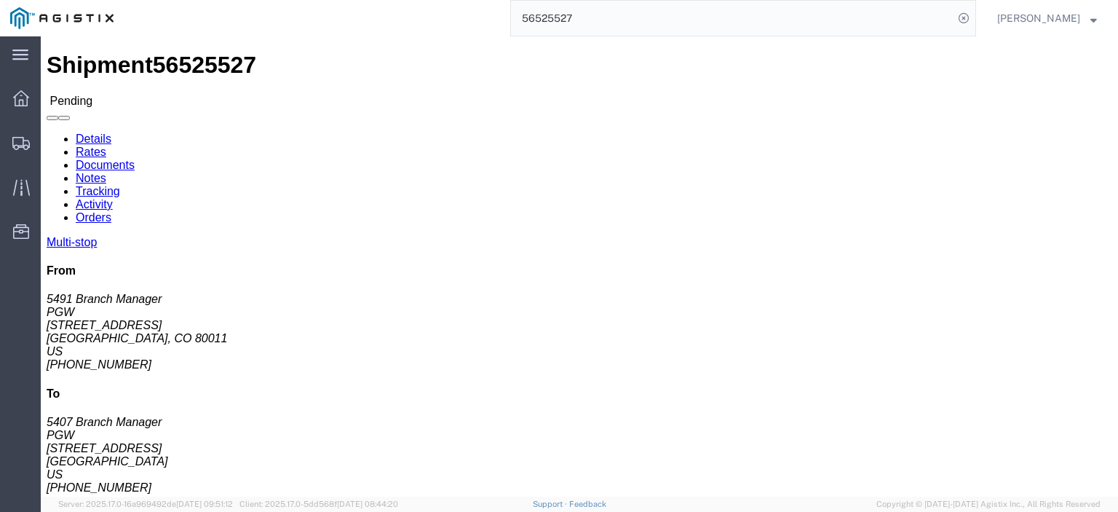
click div "Ship From PGW (5491 Branch Manager) [STREET_ADDRESS] [PHONE_NUMBER] [EMAIL_ADDR…"
click div "Ship To PGW (5407 Branch Manager) [STREET_ADDRESS] [PHONE_NUMBER] [EMAIL_ADDRES…"
click address "PGW (5407 Branch Manager) [STREET_ADDRESS] [PHONE_NUMBER] [EMAIL_ADDRESS][DOMAI…"
drag, startPoint x: 328, startPoint y: 167, endPoint x: 207, endPoint y: 172, distance: 120.2
click div "Ship To PGW (5407 Branch Manager) [STREET_ADDRESS] [PHONE_NUMBER] [EMAIL_ADDRES…"
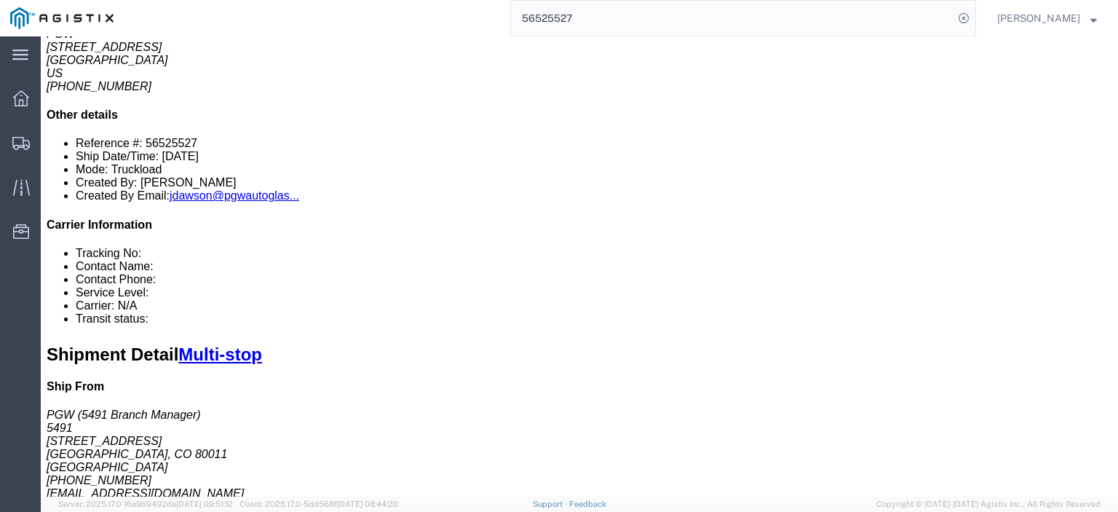
scroll to position [291, 0]
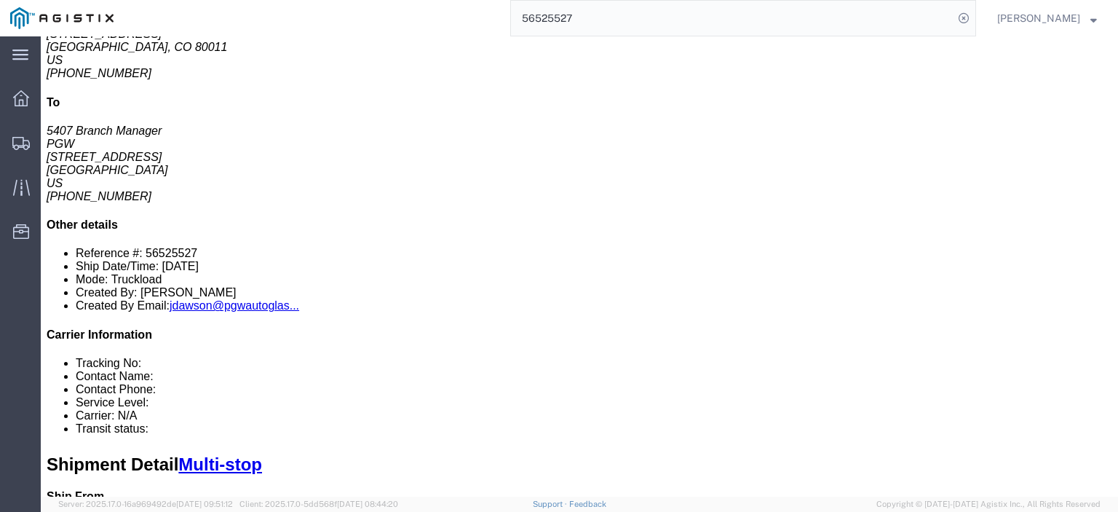
drag, startPoint x: 242, startPoint y: 135, endPoint x: 151, endPoint y: 138, distance: 91.8
click td "PGW [STREET_ADDRESS][US_STATE]"
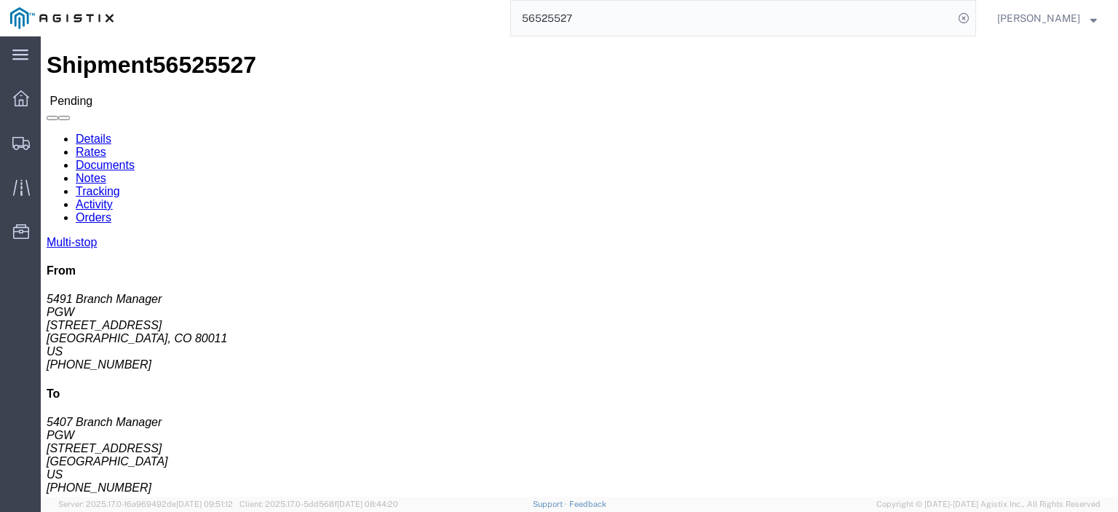
click link "Rates"
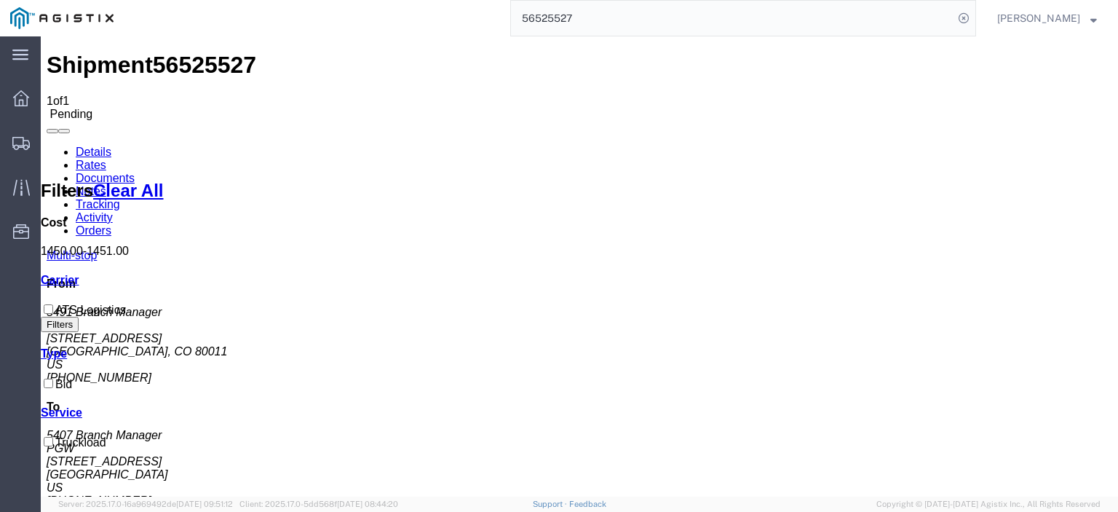
drag, startPoint x: 642, startPoint y: 31, endPoint x: 448, endPoint y: 0, distance: 196.1
click at [448, 0] on div "56525527" at bounding box center [550, 18] width 852 height 36
paste input "928"
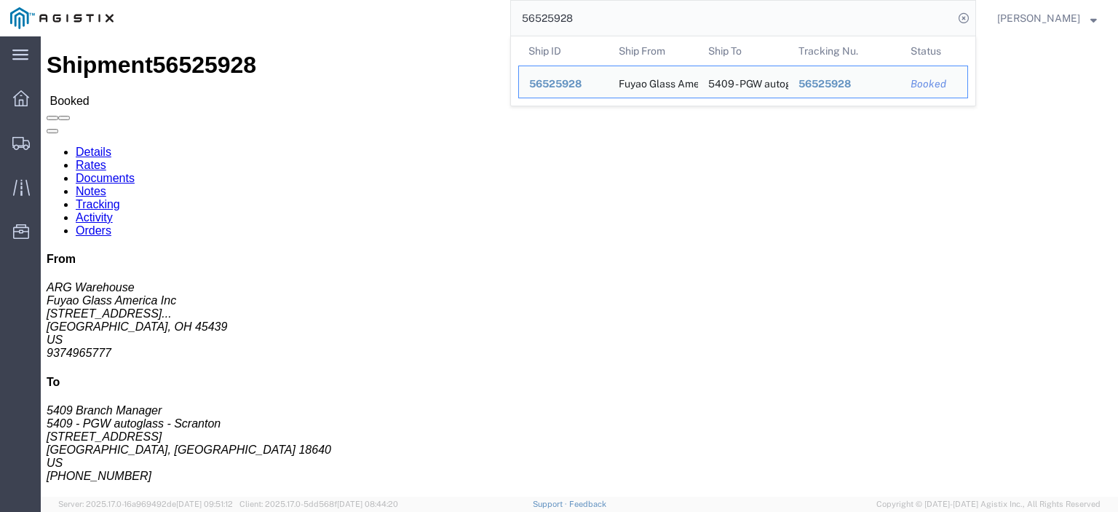
drag, startPoint x: 107, startPoint y: 167, endPoint x: 10, endPoint y: 172, distance: 97.0
click div "Ship From Fuyao Glass America Inc (ARG Warehouse) FUYA [STREET_ADDRESS][PERSON_…"
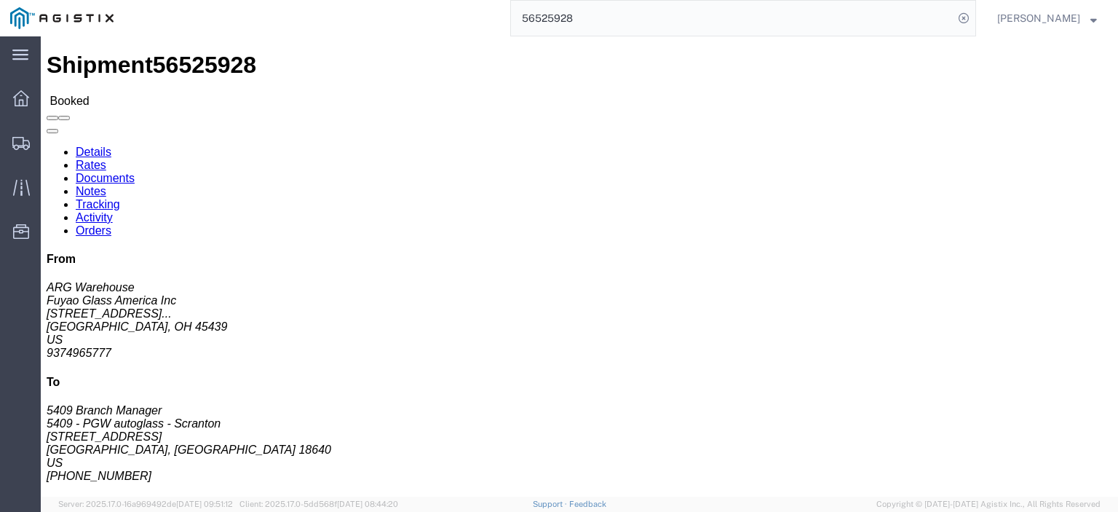
drag, startPoint x: 294, startPoint y: 169, endPoint x: 213, endPoint y: 170, distance: 81.5
click div "Ship To 5409 - PGW autoglass - Scranton (5409 Branch Manager) [STREET_ADDRESS] …"
click link "Rates"
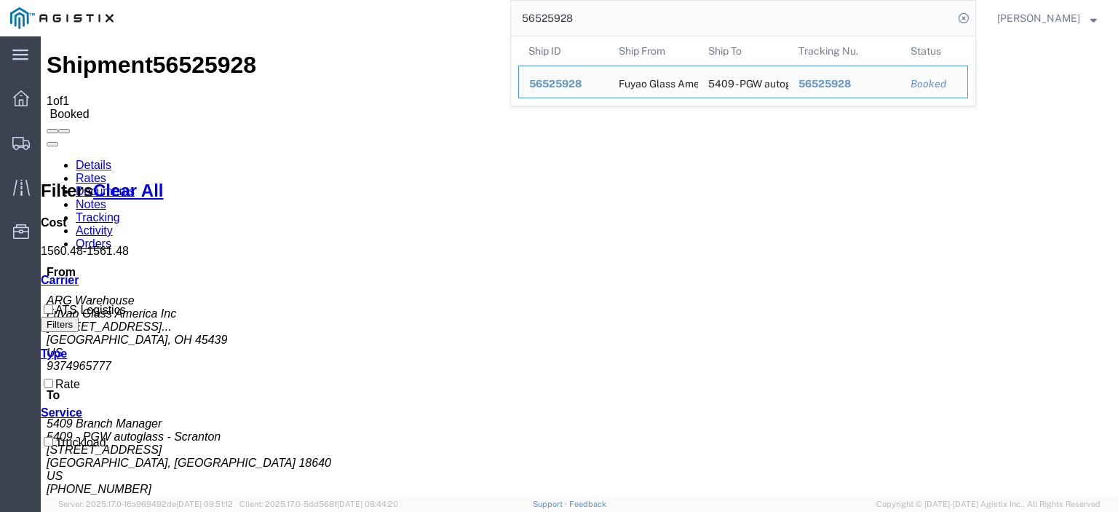
drag, startPoint x: 613, startPoint y: 22, endPoint x: 367, endPoint y: -34, distance: 252.3
click at [367, 0] on html "main_menu Created with Sketch. Collapse Menu Dashboard Shipments Traffic Resour…" at bounding box center [559, 256] width 1118 height 512
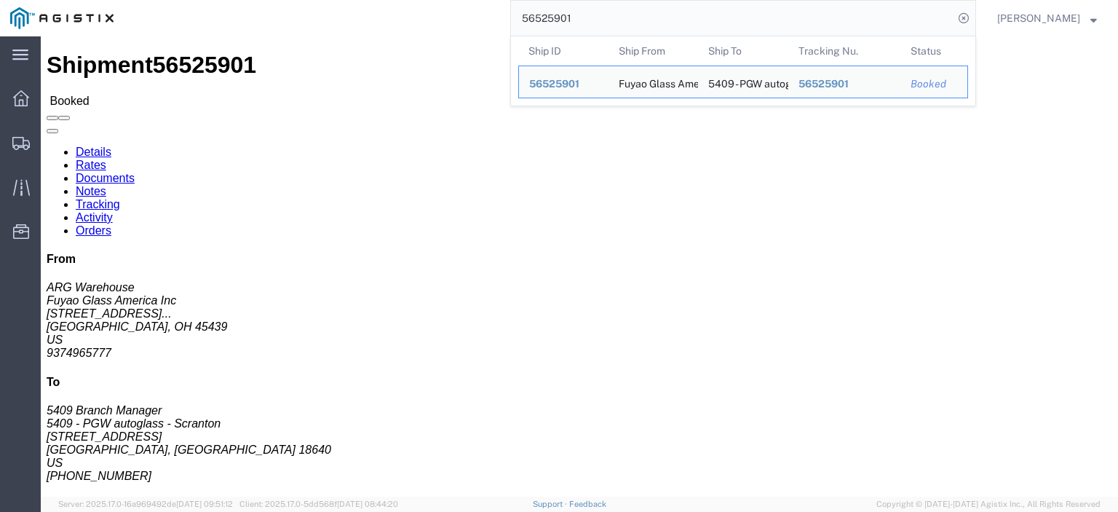
drag, startPoint x: 105, startPoint y: 170, endPoint x: 37, endPoint y: 205, distance: 76.5
click html "Shipment 56525901 Booked Details Rates Documents Notes Tracking Activity Orders…"
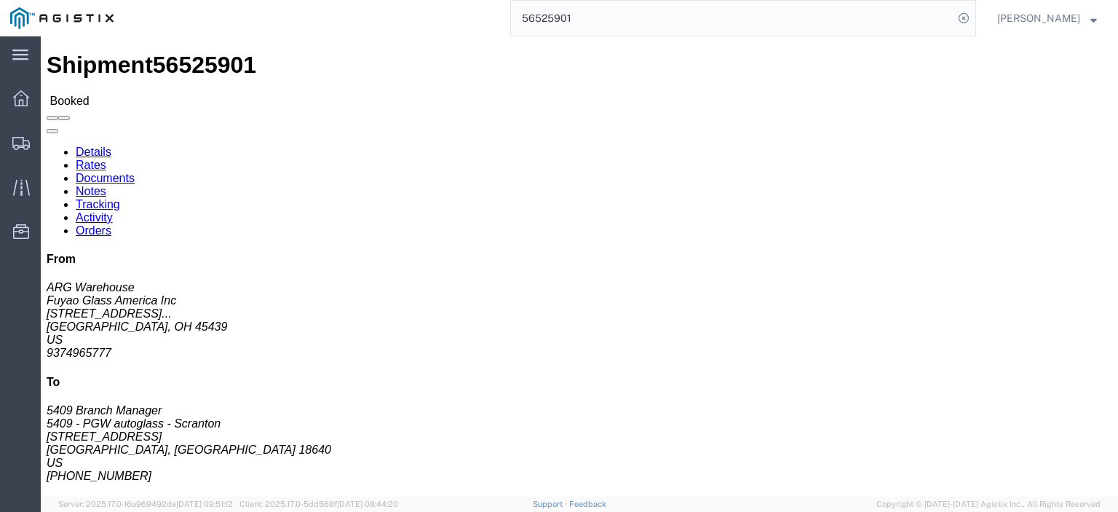
drag, startPoint x: 305, startPoint y: 171, endPoint x: 199, endPoint y: 171, distance: 105.5
click div "Ship To 5409 - PGW autoglass - Scranton (5409 Branch Manager) [STREET_ADDRESS] …"
click link "Rates"
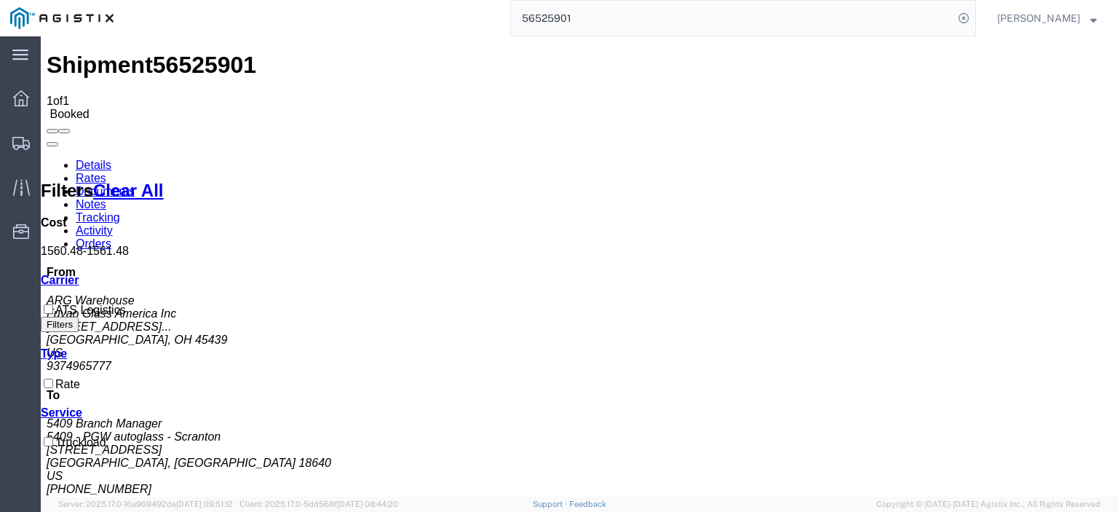
click at [106, 198] on link "Notes" at bounding box center [91, 204] width 31 height 12
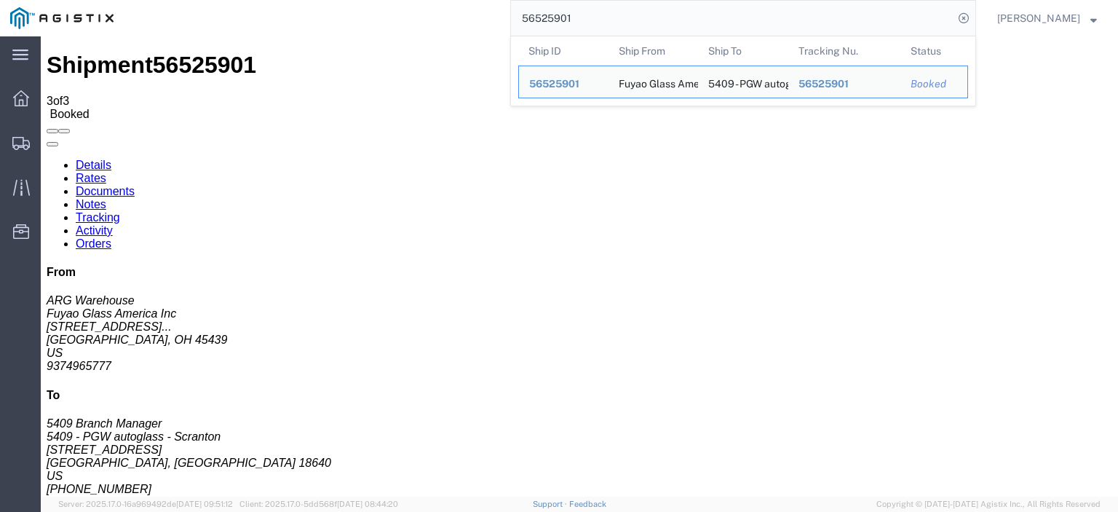
drag, startPoint x: 633, startPoint y: 23, endPoint x: 449, endPoint y: -12, distance: 187.3
click at [449, 0] on html "main_menu Created with Sketch. Collapse Menu Dashboard Shipments Traffic Resour…" at bounding box center [559, 256] width 1118 height 512
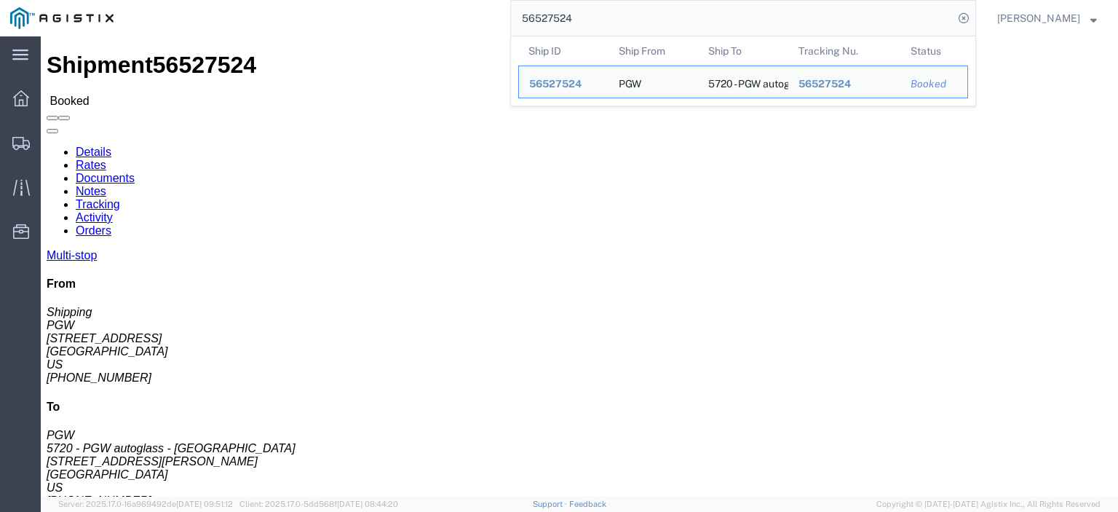
drag, startPoint x: 127, startPoint y: 170, endPoint x: 7, endPoint y: 176, distance: 120.3
click div "Ship From PGW (Shipping) 5407 [STREET_ADDRESS] [PHONE_NUMBER] [EMAIL_ADDRESS][D…"
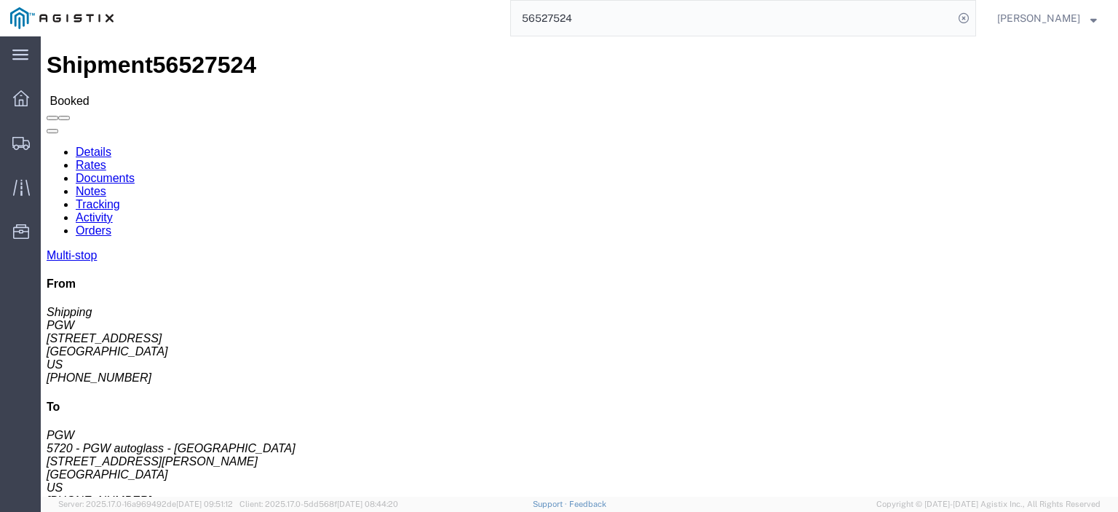
drag, startPoint x: 300, startPoint y: 171, endPoint x: 204, endPoint y: 170, distance: 96.1
click div "Ship To 5720 - PGW autoglass - [GEOGRAPHIC_DATA] (PGW) 5720 [STREET_ADDRESS][PE…"
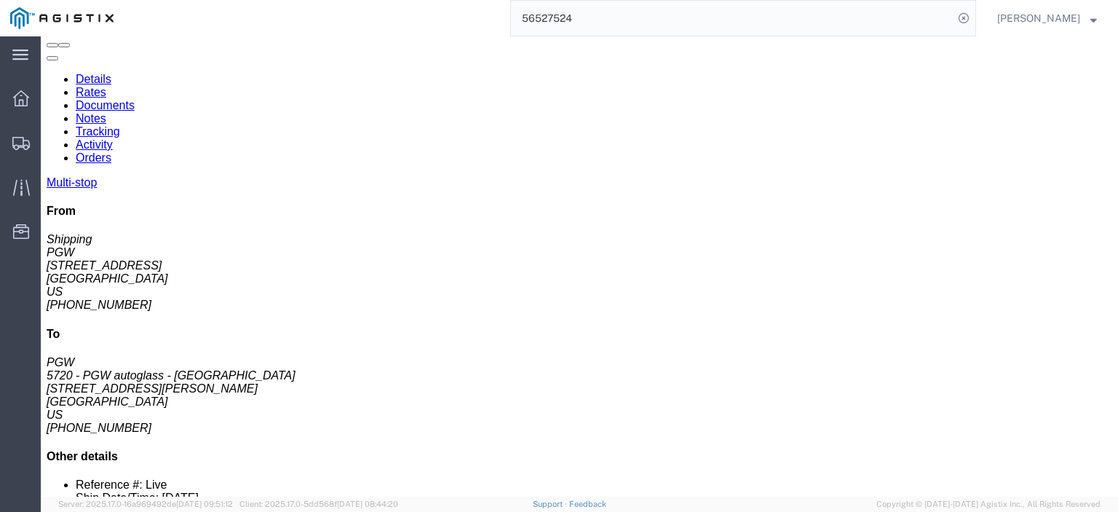
scroll to position [146, 0]
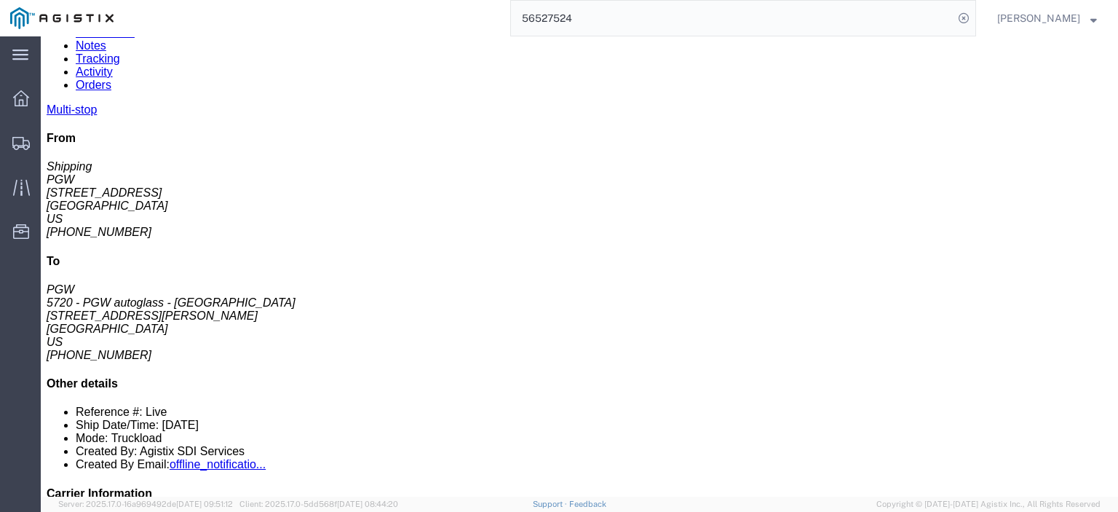
drag, startPoint x: 283, startPoint y: 282, endPoint x: 167, endPoint y: 290, distance: 116.1
click td "5412 - PGW autoglass - [GEOGRAPHIC_DATA] [STREET_ADDRESS]"
drag, startPoint x: 181, startPoint y: 286, endPoint x: 211, endPoint y: 292, distance: 31.1
click td "5412 - PGW autoglass - [GEOGRAPHIC_DATA] [STREET_ADDRESS]"
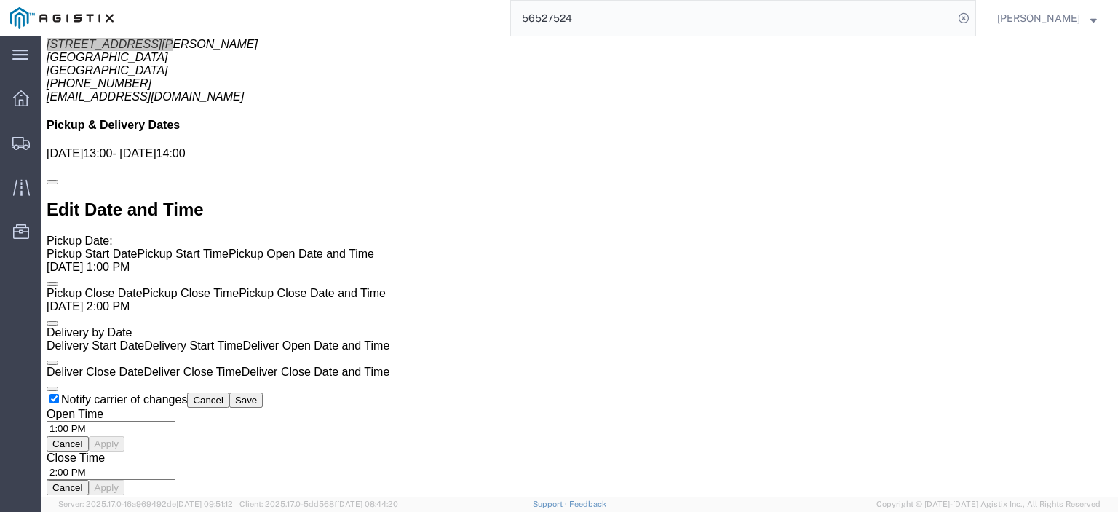
scroll to position [946, 0]
drag, startPoint x: 113, startPoint y: 53, endPoint x: 166, endPoint y: 69, distance: 55.5
click link "Rates"
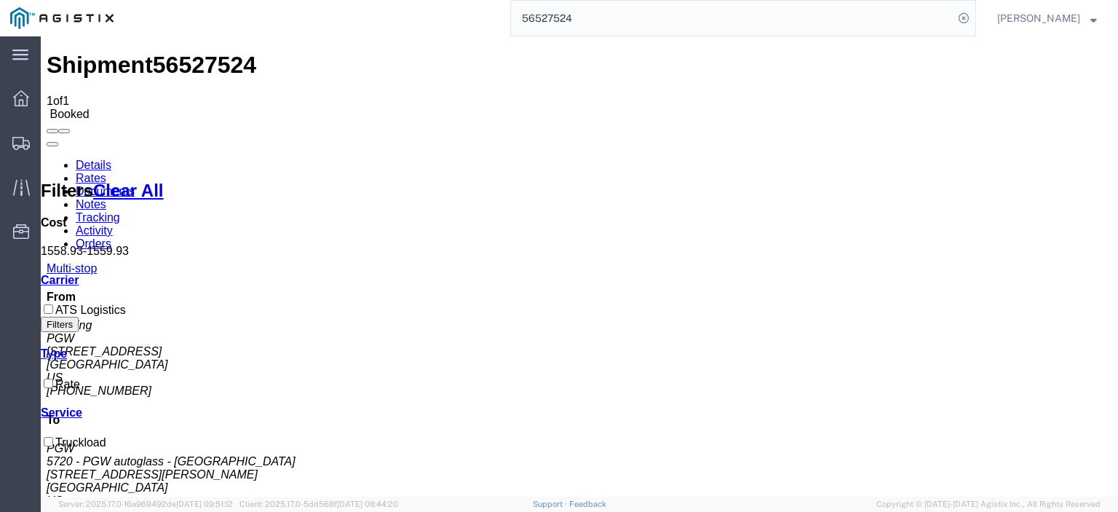
click at [94, 159] on link "Details" at bounding box center [94, 165] width 36 height 12
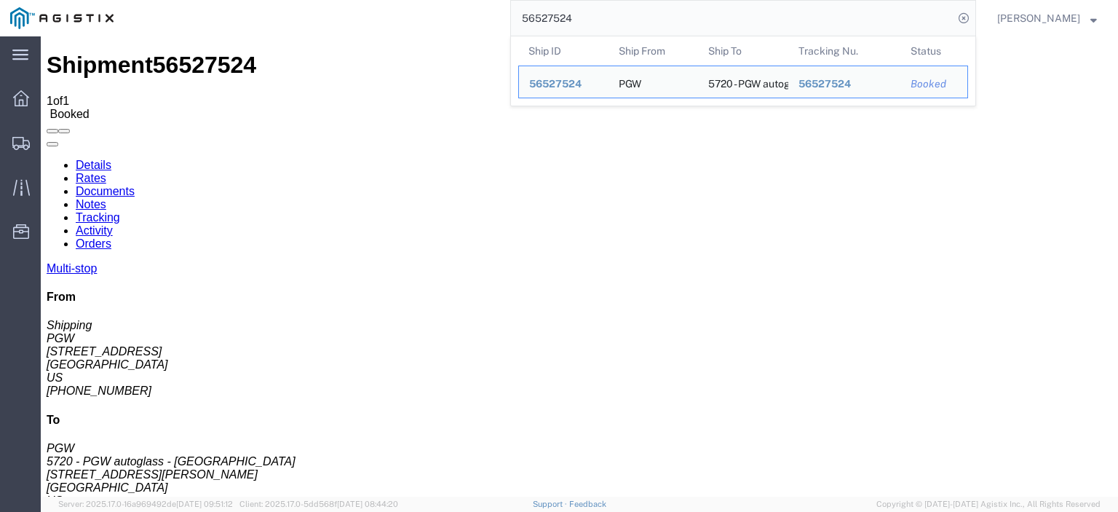
drag, startPoint x: 509, startPoint y: 17, endPoint x: 405, endPoint y: 8, distance: 104.5
click at [405, 8] on div "56527524 Ship ID Ship From Ship To Tracking Nu. Status Ship ID 56527524 Ship Fr…" at bounding box center [550, 18] width 852 height 36
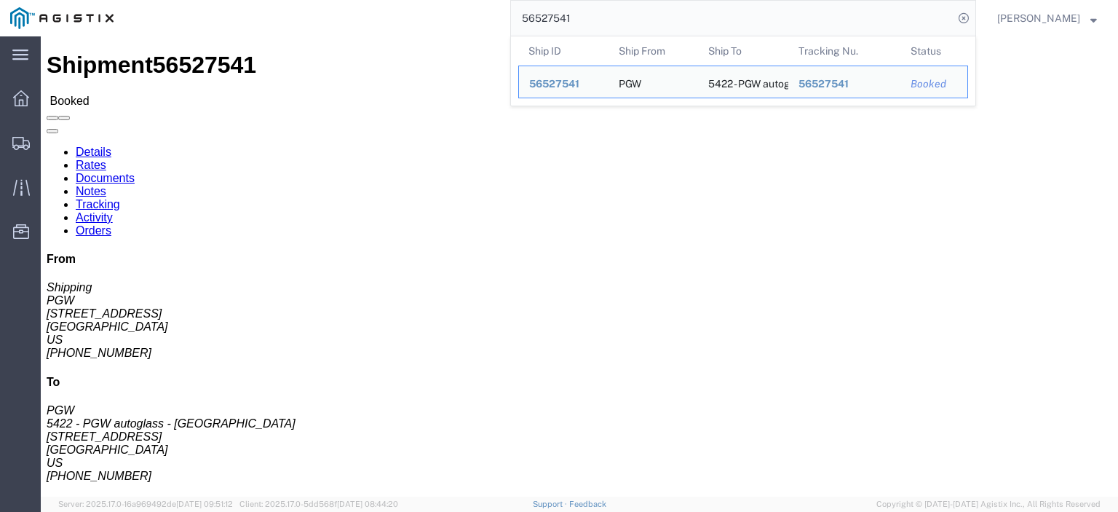
drag, startPoint x: 111, startPoint y: 170, endPoint x: 29, endPoint y: 168, distance: 81.5
click div "Ship From PGW (Shipping) 5407 [STREET_ADDRESS] [PHONE_NUMBER] [EMAIL_ADDRESS][D…"
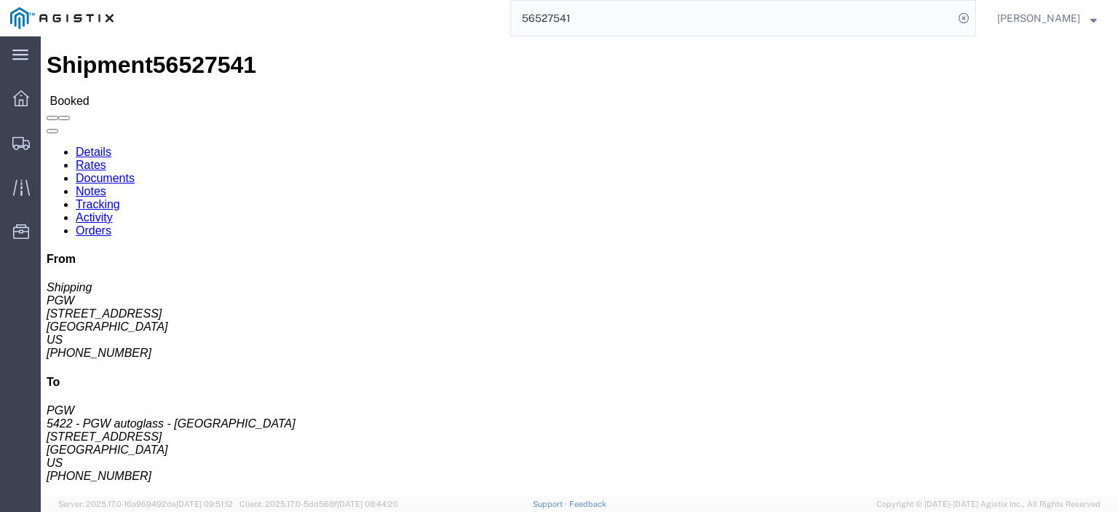
drag, startPoint x: 33, startPoint y: 167, endPoint x: 67, endPoint y: 174, distance: 35.0
click address "PGW (Shipping) 5407 [STREET_ADDRESS] [PHONE_NUMBER] [EMAIL_ADDRESS][DOMAIN_NAME]"
drag, startPoint x: 324, startPoint y: 170, endPoint x: 210, endPoint y: 173, distance: 113.6
click address "5422 - PGW autoglass - [GEOGRAPHIC_DATA] (PGW) [STREET_ADDRESS] [PHONE_NUMBER] …"
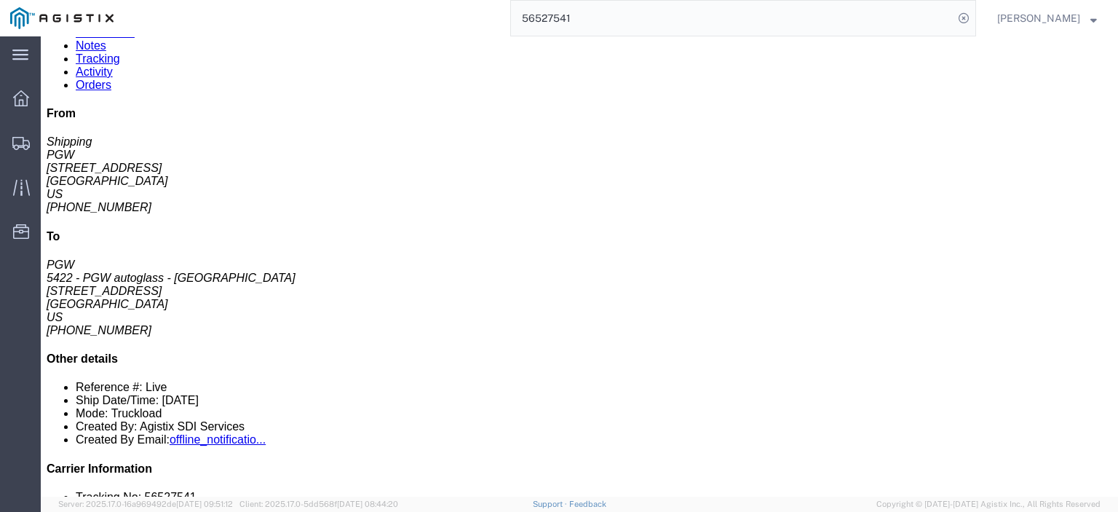
click link "Rates"
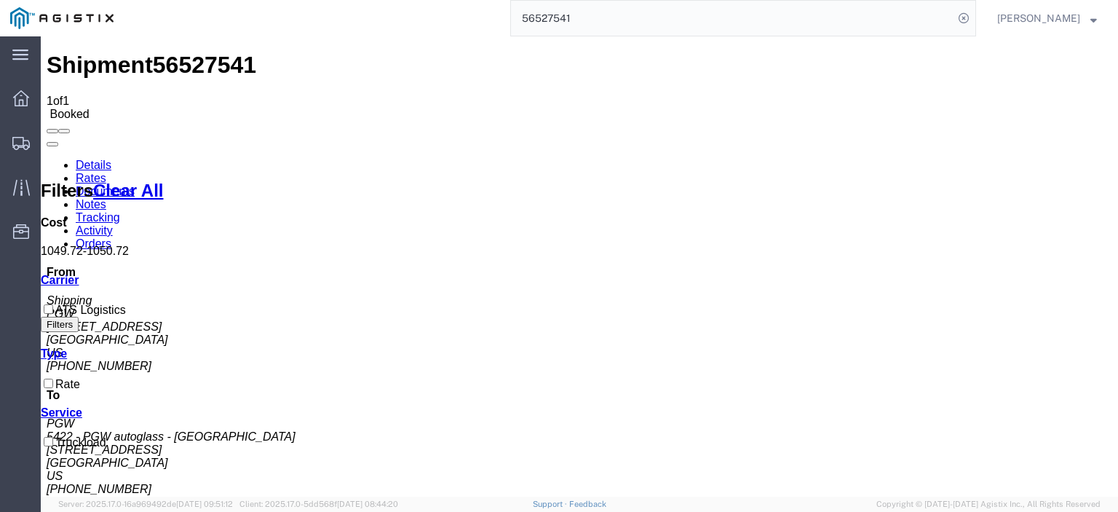
click at [135, 185] on link "Documents" at bounding box center [105, 191] width 59 height 12
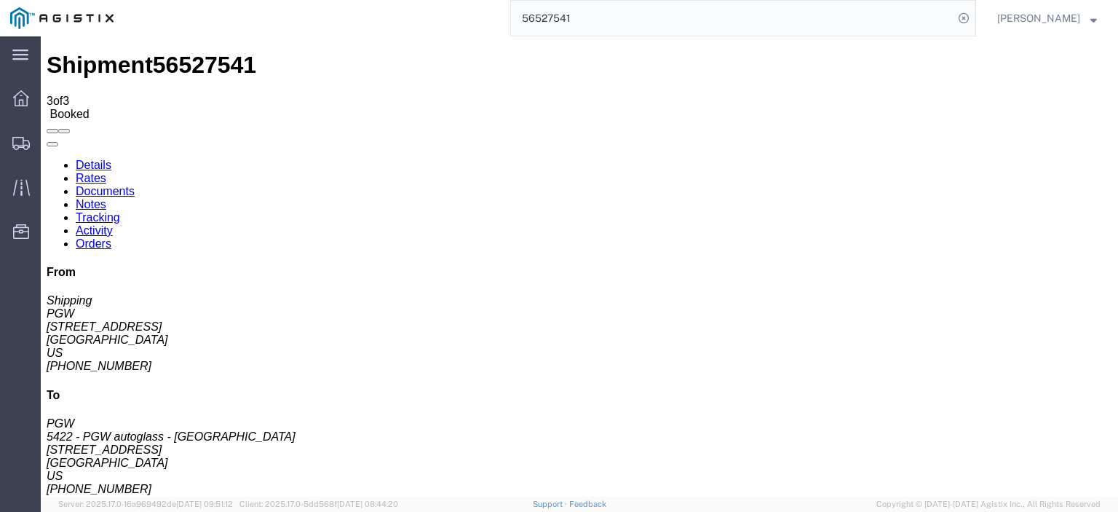
click at [106, 198] on link "Notes" at bounding box center [91, 204] width 31 height 12
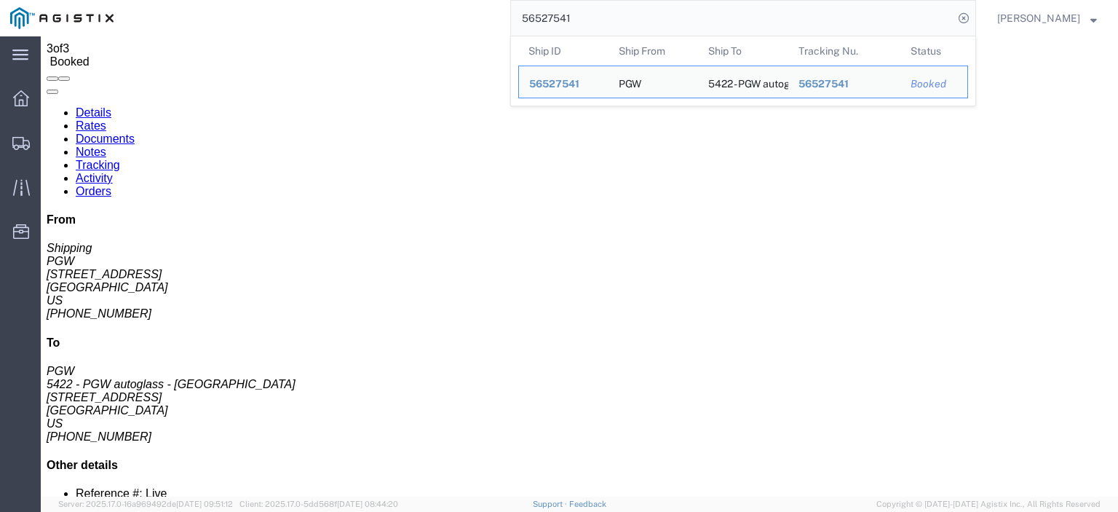
drag, startPoint x: 614, startPoint y: 20, endPoint x: 396, endPoint y: 1, distance: 219.2
click at [408, 8] on div "56527541 Ship ID Ship From Ship To Tracking Nu. Status Ship ID 56527541 Ship Fr…" at bounding box center [550, 18] width 852 height 36
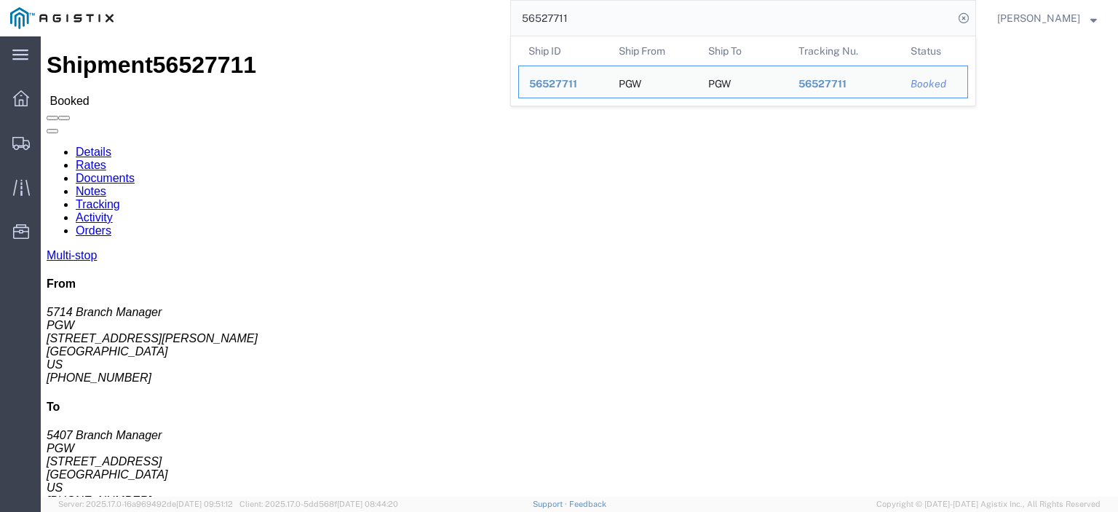
drag, startPoint x: 105, startPoint y: 172, endPoint x: 29, endPoint y: 169, distance: 75.8
click div "Ship From PGW (5714 Branch Manager) [STREET_ADDRESS][PERSON_NAME] [PHONE_NUMBER…"
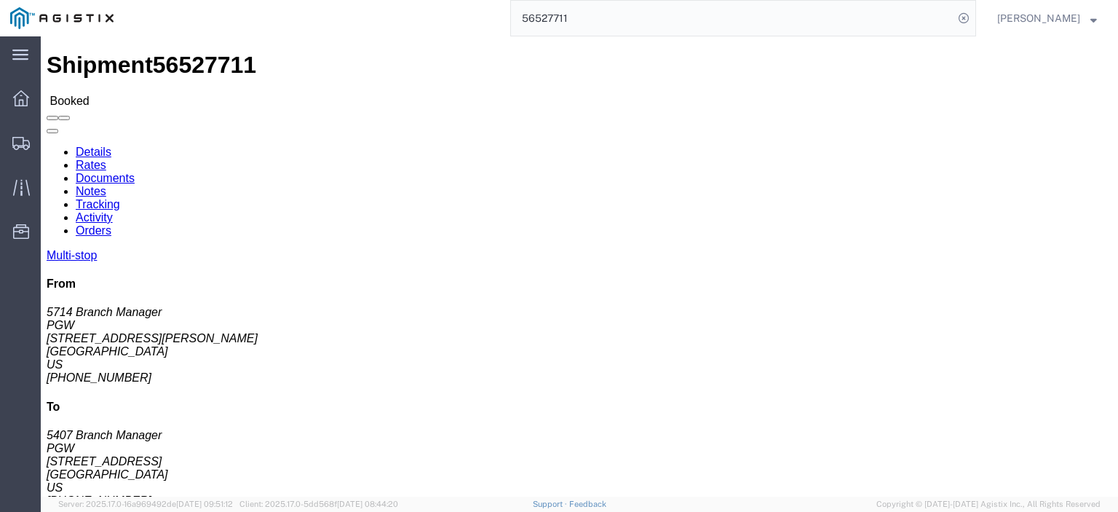
drag, startPoint x: 322, startPoint y: 172, endPoint x: 210, endPoint y: 175, distance: 111.4
click address "PGW (5407 Branch Manager) [STREET_ADDRESS] [PHONE_NUMBER] [EMAIL_ADDRESS][DOMAI…"
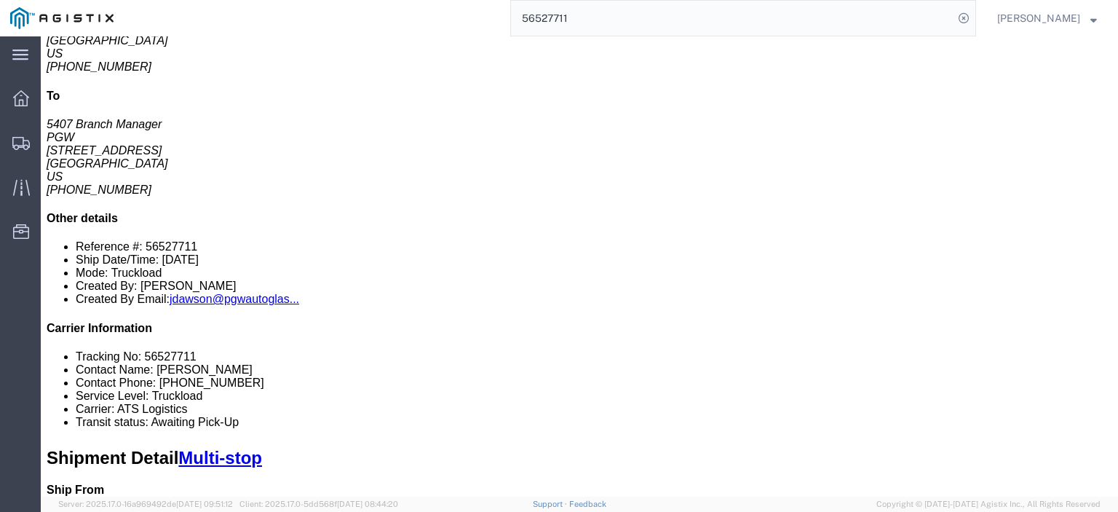
scroll to position [291, 0]
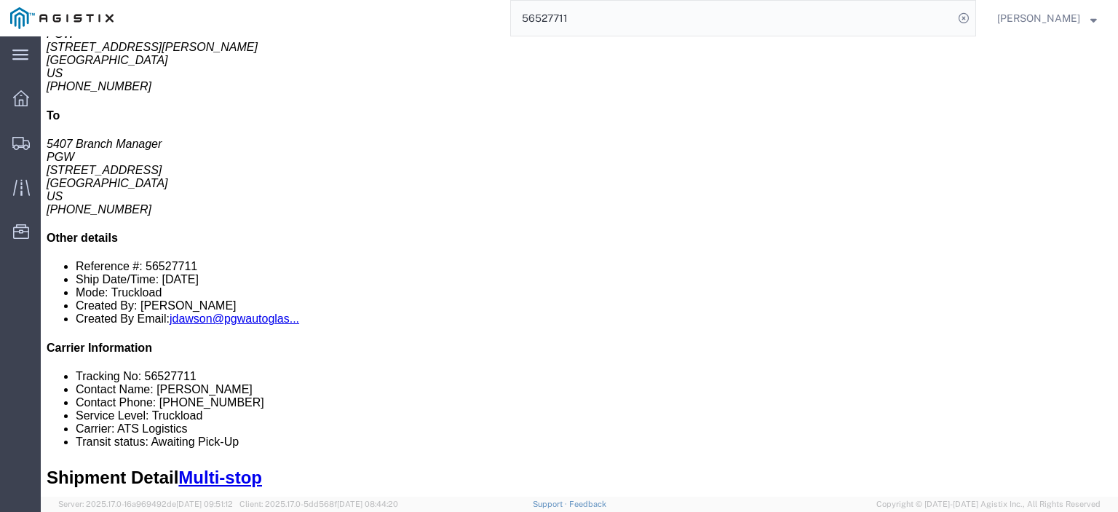
drag, startPoint x: 256, startPoint y: 138, endPoint x: 159, endPoint y: 138, distance: 96.8
click td "PGW [STREET_ADDRESS]"
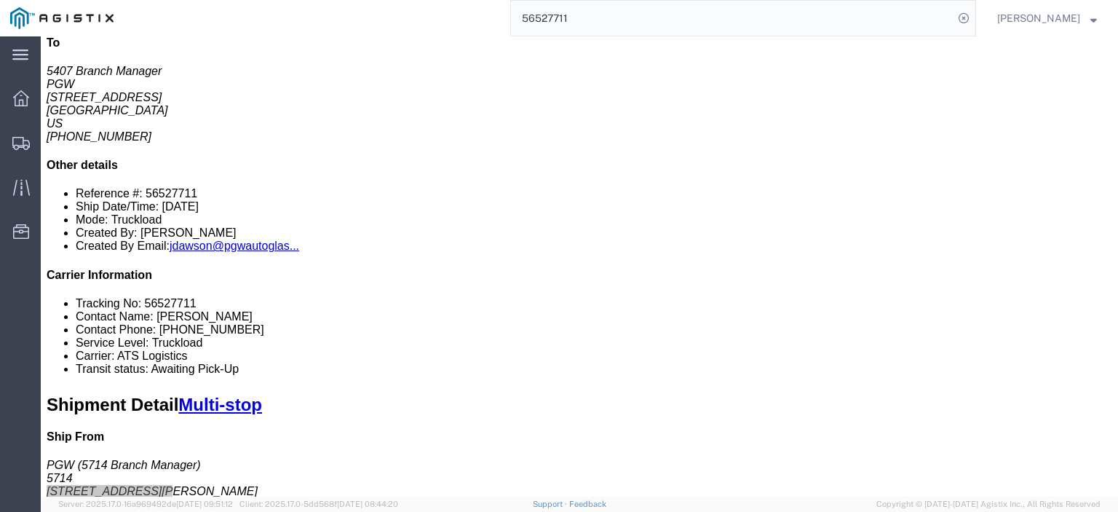
scroll to position [146, 0]
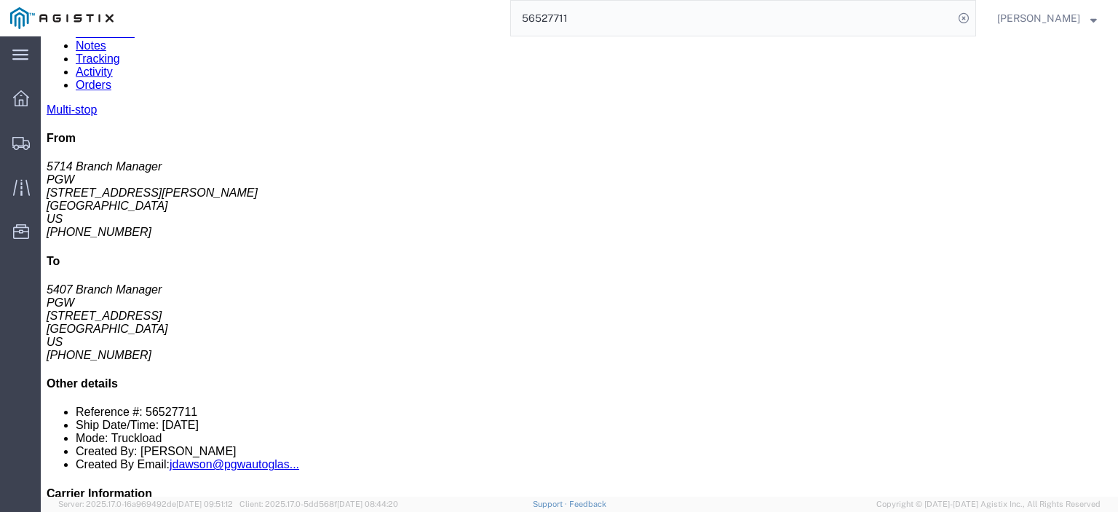
drag, startPoint x: 253, startPoint y: 313, endPoint x: 162, endPoint y: 314, distance: 91.7
click td "PGW [STREET_ADDRESS]"
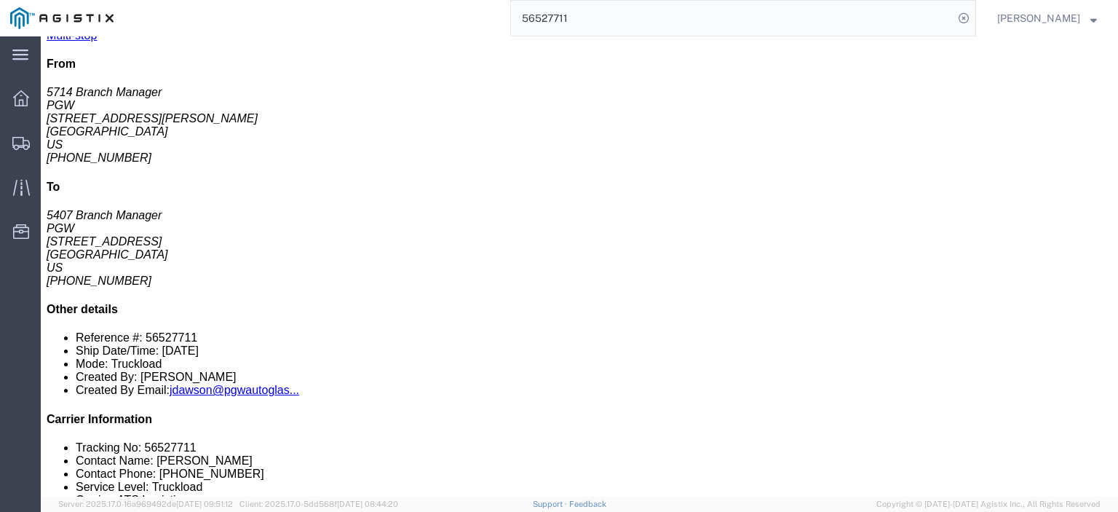
scroll to position [218, 0]
click link "Rates"
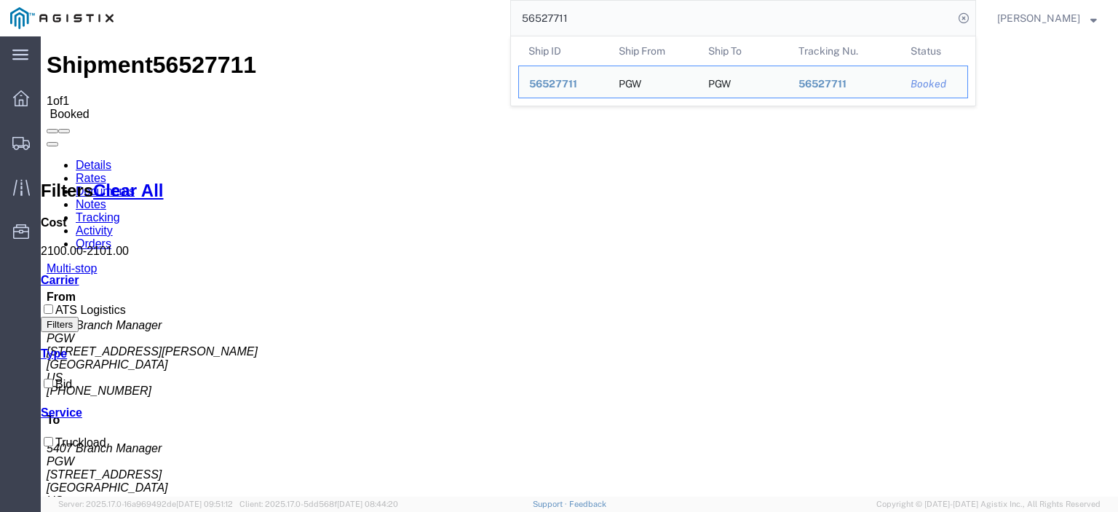
drag, startPoint x: 654, startPoint y: 13, endPoint x: 432, endPoint y: -7, distance: 222.9
click at [432, 0] on html "main_menu Created with Sketch. Collapse Menu Dashboard Shipments Traffic Resour…" at bounding box center [559, 256] width 1118 height 512
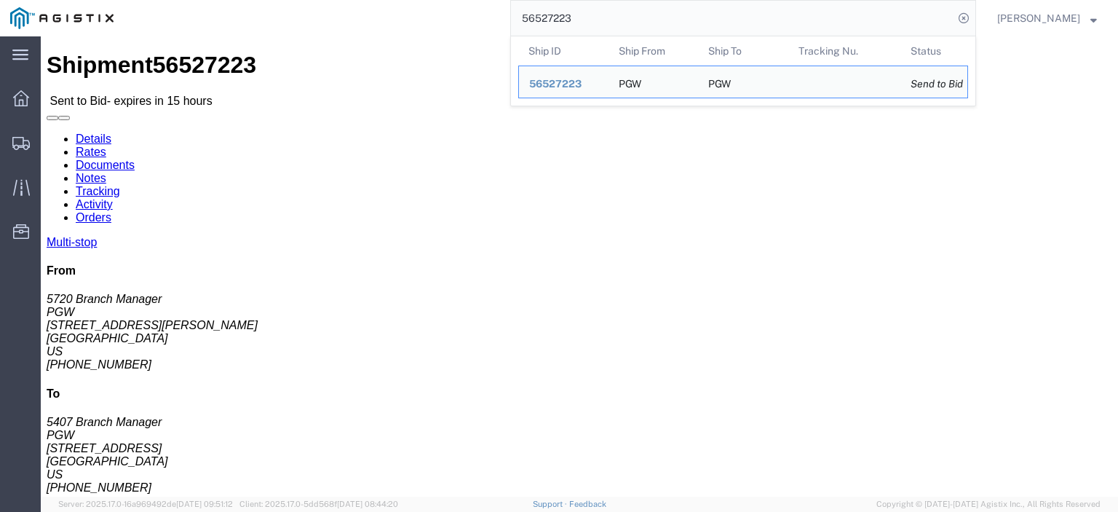
drag, startPoint x: 112, startPoint y: 174, endPoint x: 32, endPoint y: 167, distance: 80.4
click div "Ship From PGW (5720 Branch Manager) 5720 [STREET_ADDRESS][PERSON_NAME] [PHONE_N…"
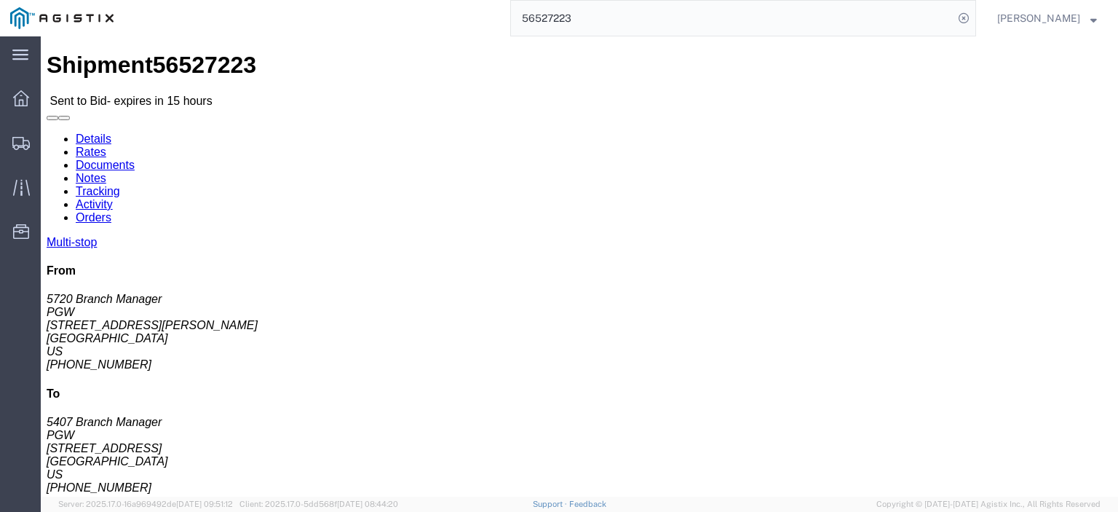
drag, startPoint x: 322, startPoint y: 172, endPoint x: 200, endPoint y: 175, distance: 122.3
click div "Ship To PGW (5407 Branch Manager) [STREET_ADDRESS] [PHONE_NUMBER] [EMAIL_ADDRES…"
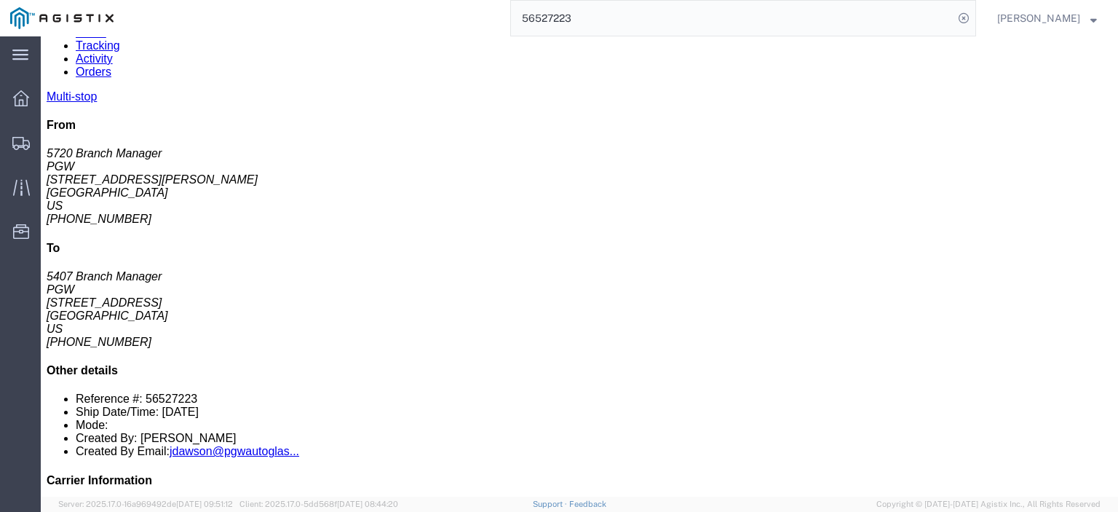
drag, startPoint x: 259, startPoint y: 283, endPoint x: 152, endPoint y: 289, distance: 107.2
click td "PGW [STREET_ADDRESS]"
drag, startPoint x: 182, startPoint y: 285, endPoint x: 221, endPoint y: 292, distance: 39.8
click tbody "1 Pickup PGW [STREET_ADDRESS][PERSON_NAME] Phone Nu.: [PHONE_NUMBER] Email: [EM…"
drag, startPoint x: 274, startPoint y: 313, endPoint x: 192, endPoint y: 315, distance: 82.3
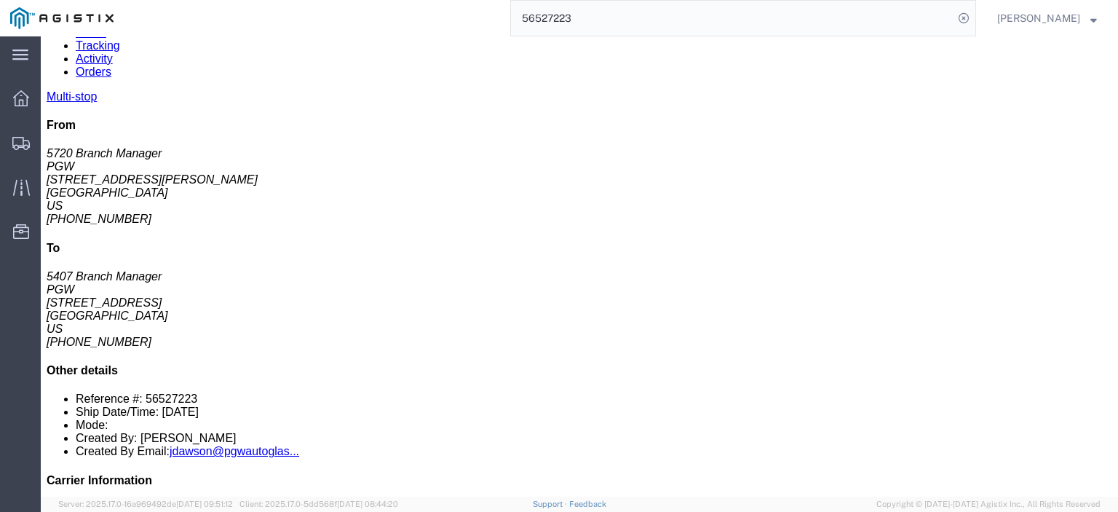
click td "PGW [STREET_ADDRESS]"
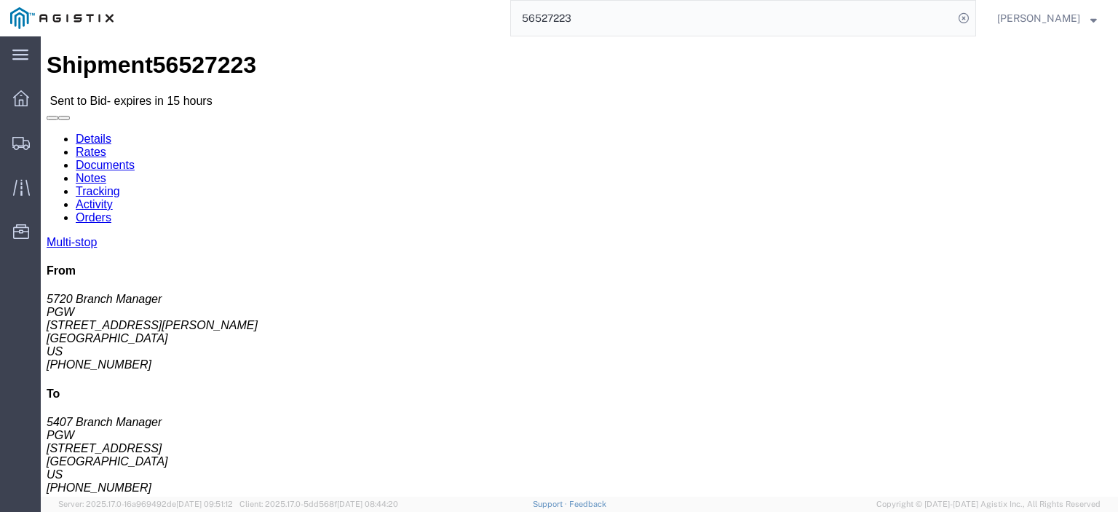
click link "Notes"
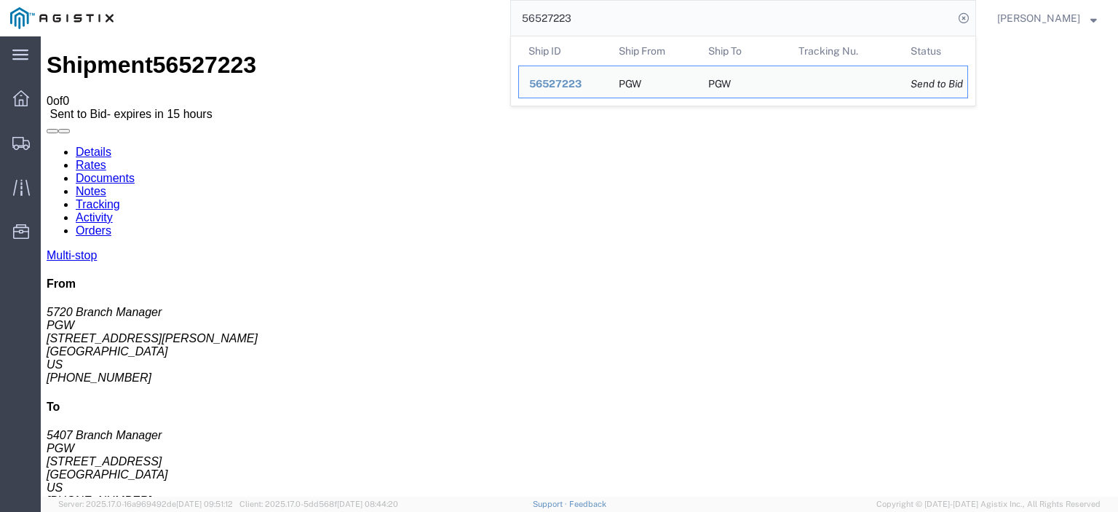
drag, startPoint x: 626, startPoint y: 22, endPoint x: 489, endPoint y: 6, distance: 137.8
click at [523, 15] on div "56527223 Ship ID Ship From Ship To Tracking Nu. Status Ship ID 56527223 Ship Fr…" at bounding box center [550, 18] width 852 height 36
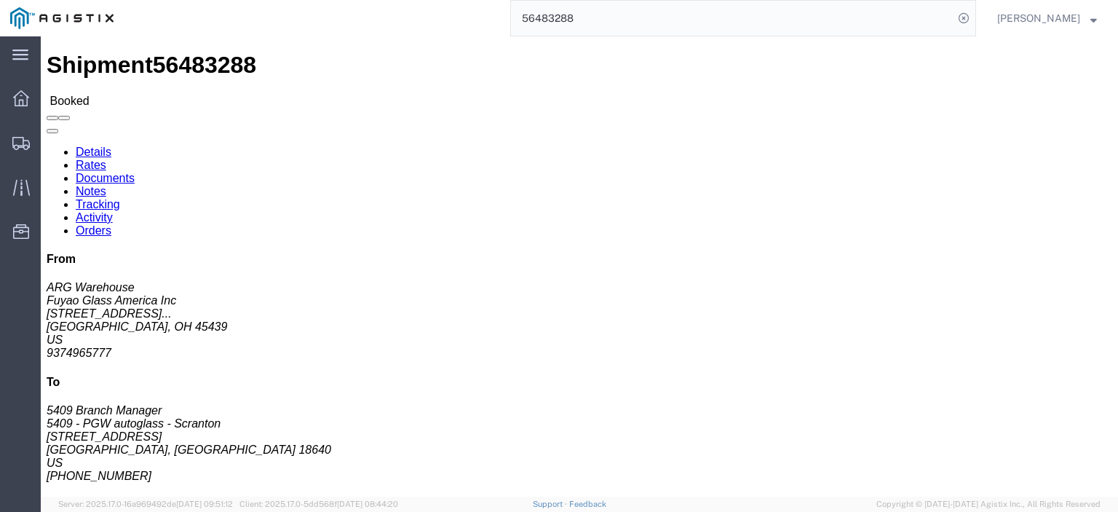
drag, startPoint x: 355, startPoint y: 234, endPoint x: 205, endPoint y: 231, distance: 150.0
click div "Ship To 5409 - PGW autoglass - Scranton (5409 Branch Manager) [STREET_ADDRESS] …"
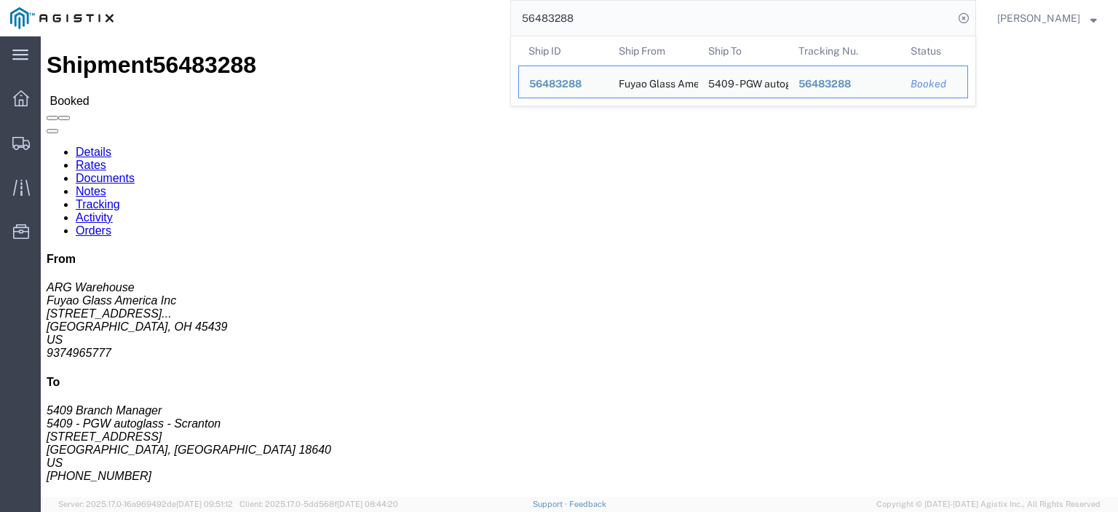
drag, startPoint x: 606, startPoint y: 22, endPoint x: 501, endPoint y: 8, distance: 105.7
click at [501, 8] on div "56483288 Ship ID Ship From Ship To Tracking Nu. Status Ship ID 56483288 Ship Fr…" at bounding box center [550, 18] width 852 height 36
paste input "98483"
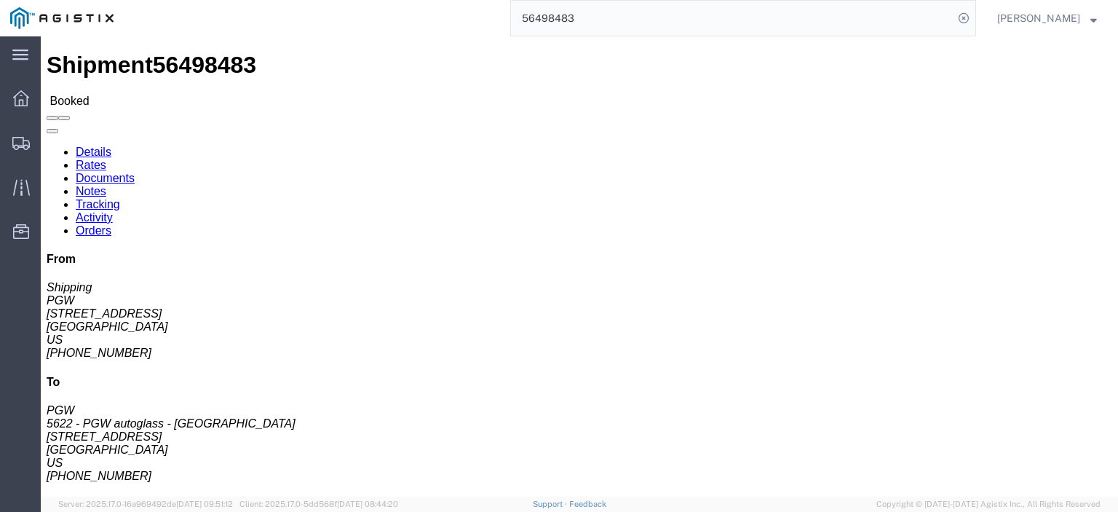
drag, startPoint x: 414, startPoint y: 261, endPoint x: 207, endPoint y: 232, distance: 209.4
click div "Ship To 5622 - PGW autoglass - [GEOGRAPHIC_DATA] (PGW) 5622 [STREET_ADDRESS] [P…"
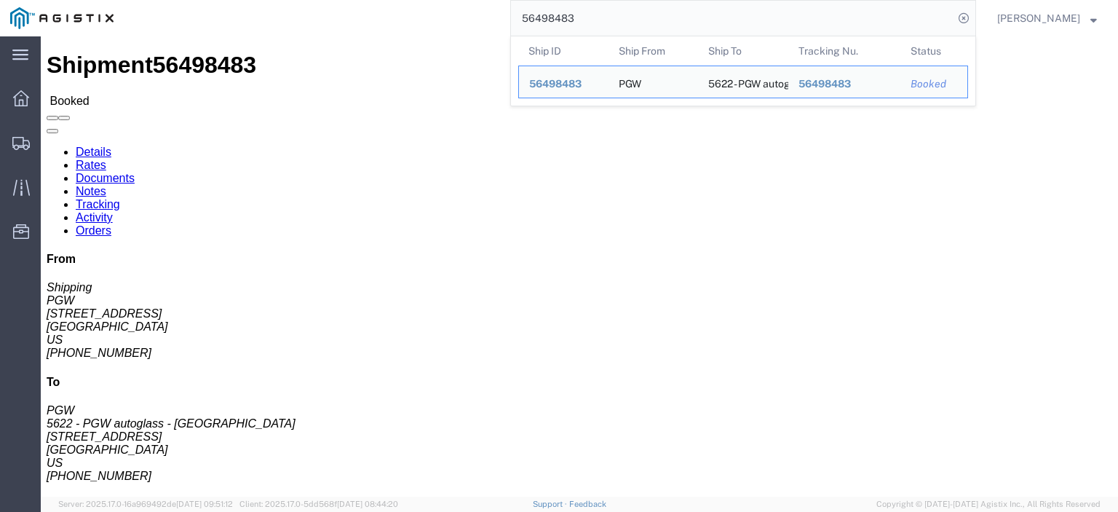
drag, startPoint x: 625, startPoint y: 24, endPoint x: 440, endPoint y: 5, distance: 186.6
click at [454, 11] on div "56498483 Ship ID Ship From Ship To Tracking Nu. Status Ship ID 56498483 Ship Fr…" at bounding box center [550, 18] width 852 height 36
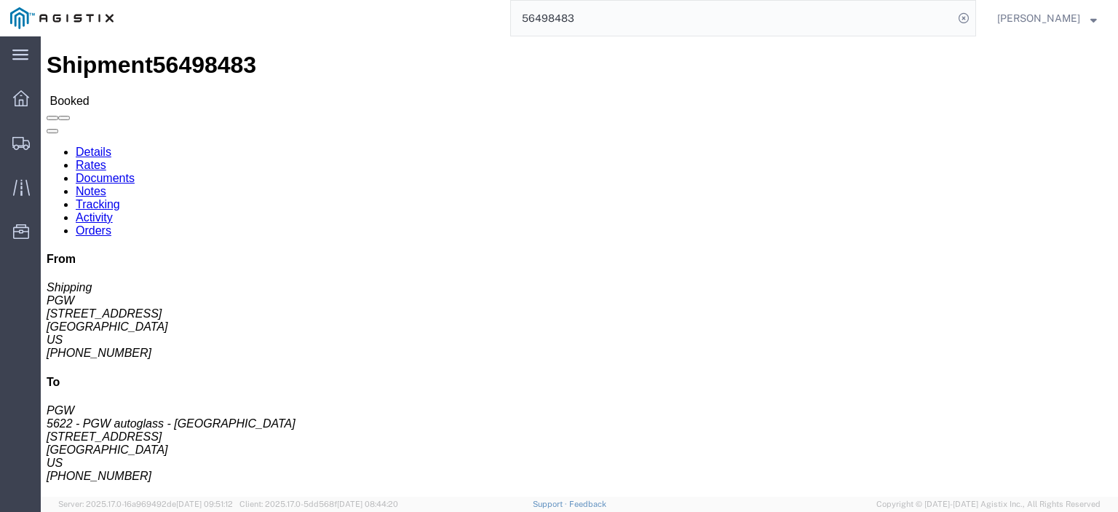
paste input "526391"
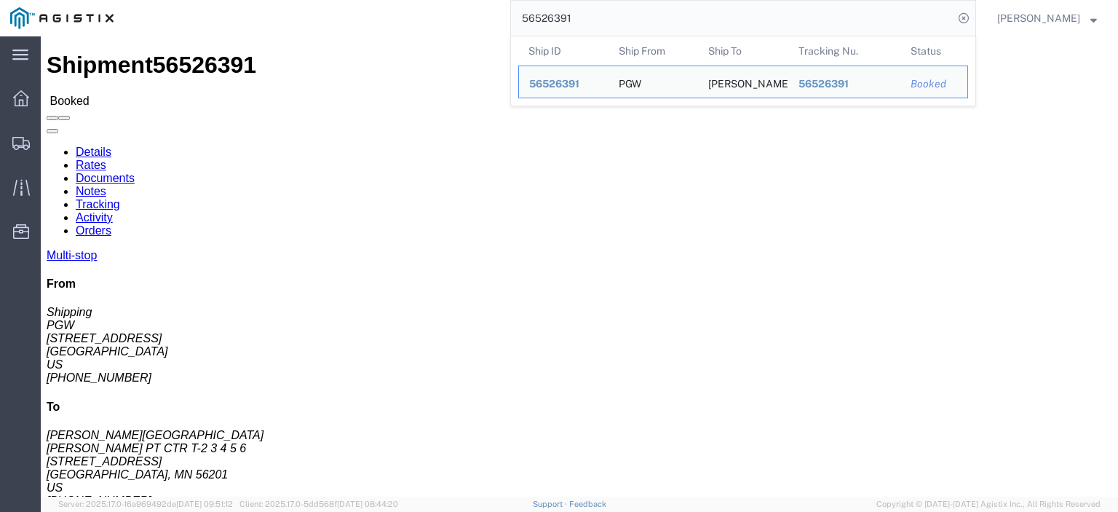
drag, startPoint x: 97, startPoint y: 170, endPoint x: 5, endPoint y: 172, distance: 91.7
click div "Ship From PGW (Shipping) [STREET_ADDRESS] [PHONE_NUMBER] [EMAIL_ADDRESS][DOMAIN…"
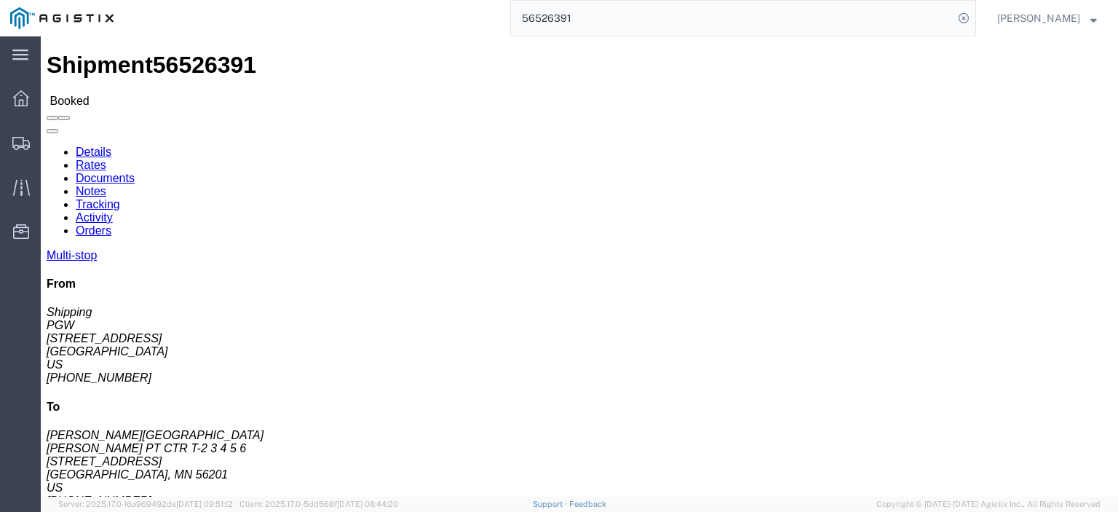
drag, startPoint x: 330, startPoint y: 173, endPoint x: 205, endPoint y: 175, distance: 125.2
click div "Ship To [PERSON_NAME] PT CTR T-2 3 4 5 6 ([PERSON_NAME][GEOGRAPHIC_DATA]) [PERS…"
drag, startPoint x: 242, startPoint y: 155, endPoint x: 215, endPoint y: 143, distance: 29.3
click div "Ship To [PERSON_NAME] PT CTR T-2 3 4 5 6 ([PERSON_NAME][GEOGRAPHIC_DATA]) [PERS…"
drag, startPoint x: 311, startPoint y: 188, endPoint x: 209, endPoint y: 182, distance: 102.1
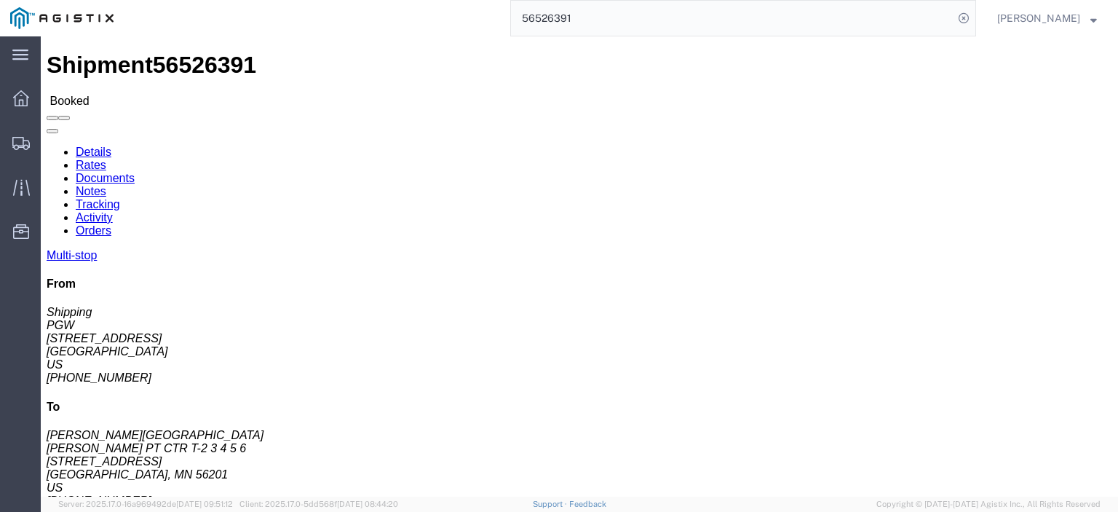
click div "Ship To [PERSON_NAME] PT CTR T-2 3 4 5 6 ([PERSON_NAME][GEOGRAPHIC_DATA]) [PERS…"
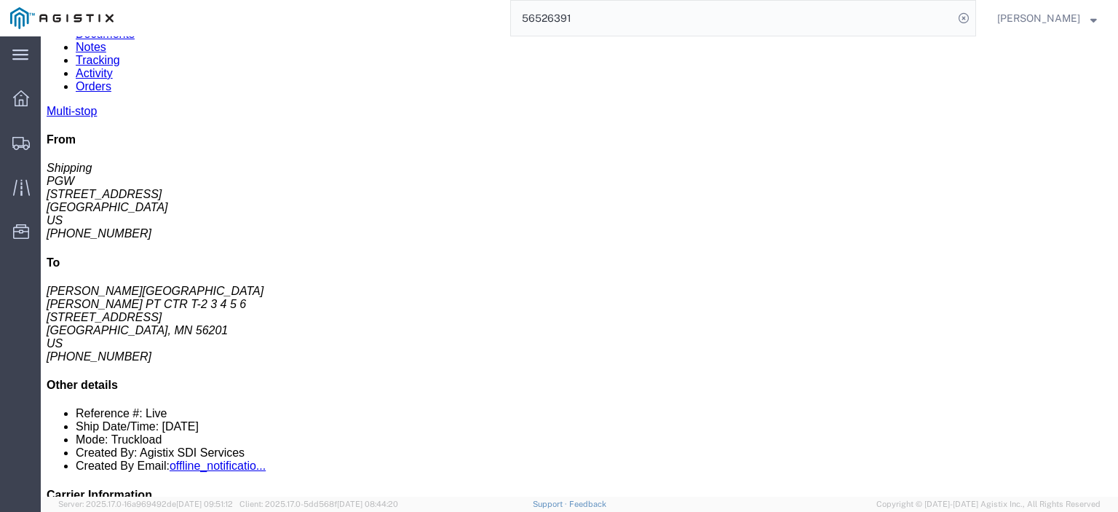
scroll to position [146, 0]
drag, startPoint x: 293, startPoint y: 282, endPoint x: 154, endPoint y: 280, distance: 139.0
click td "5568 - PGW autoglass - [GEOGRAPHIC_DATA] [STREET_ADDRESS]"
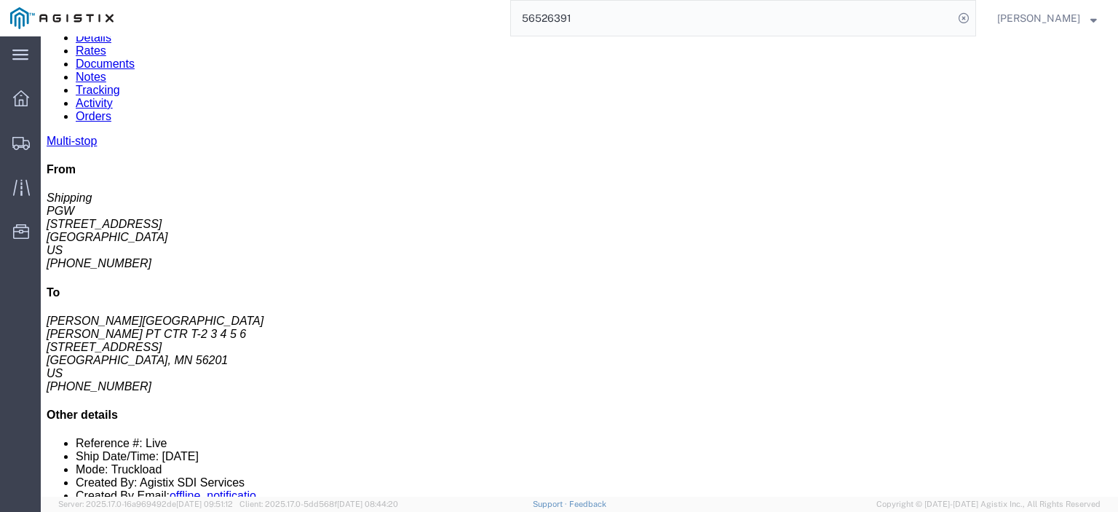
scroll to position [0, 0]
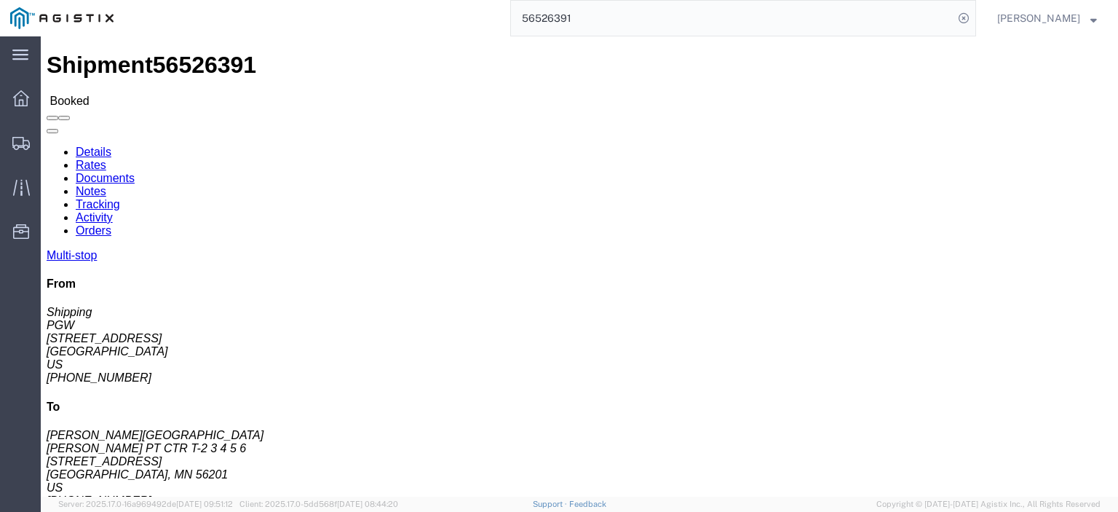
click link "Rates"
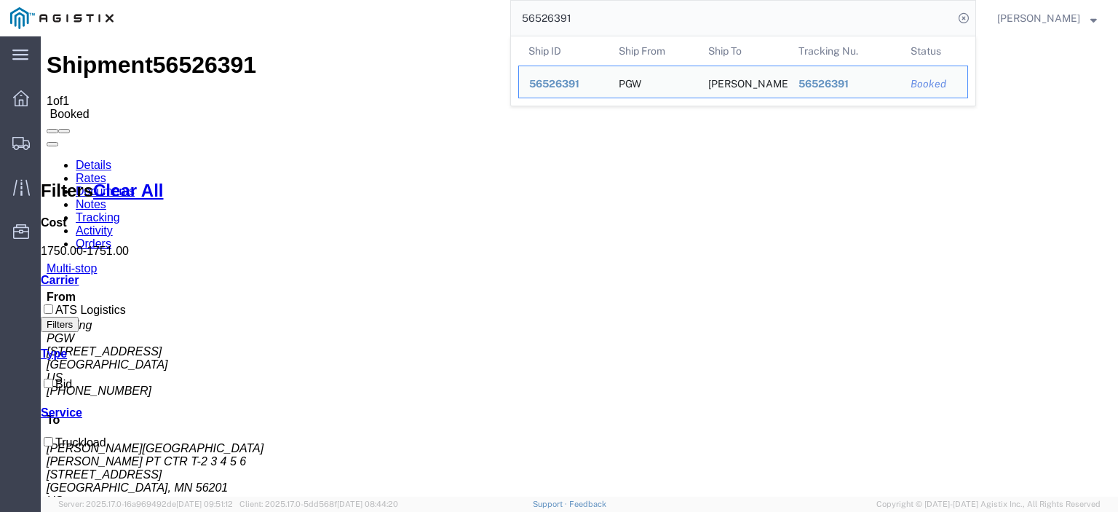
drag, startPoint x: 614, startPoint y: 8, endPoint x: 464, endPoint y: -14, distance: 151.5
click at [464, 0] on html "main_menu Created with Sketch. Collapse Menu Dashboard Shipments Traffic Resour…" at bounding box center [559, 256] width 1118 height 512
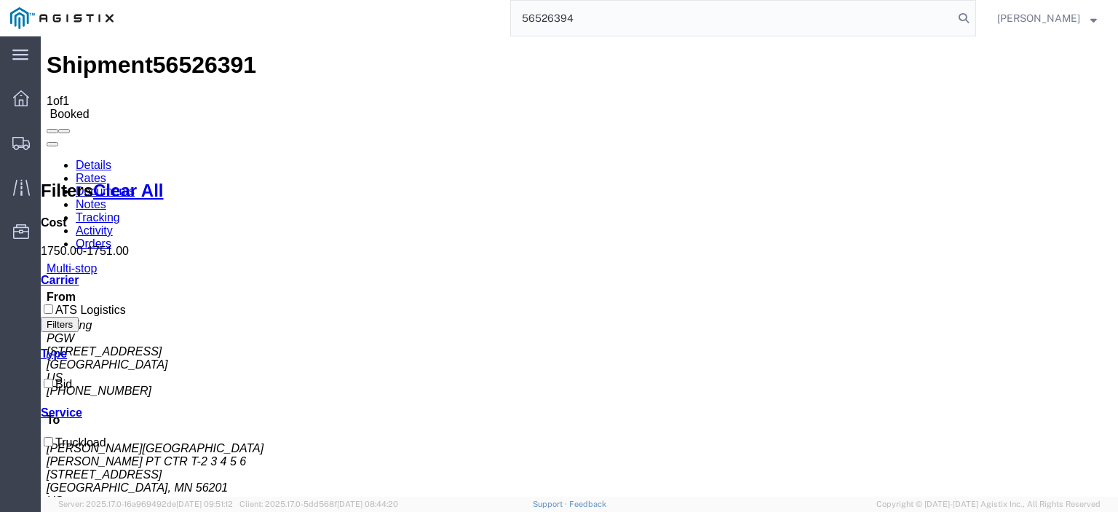
type input "56526394"
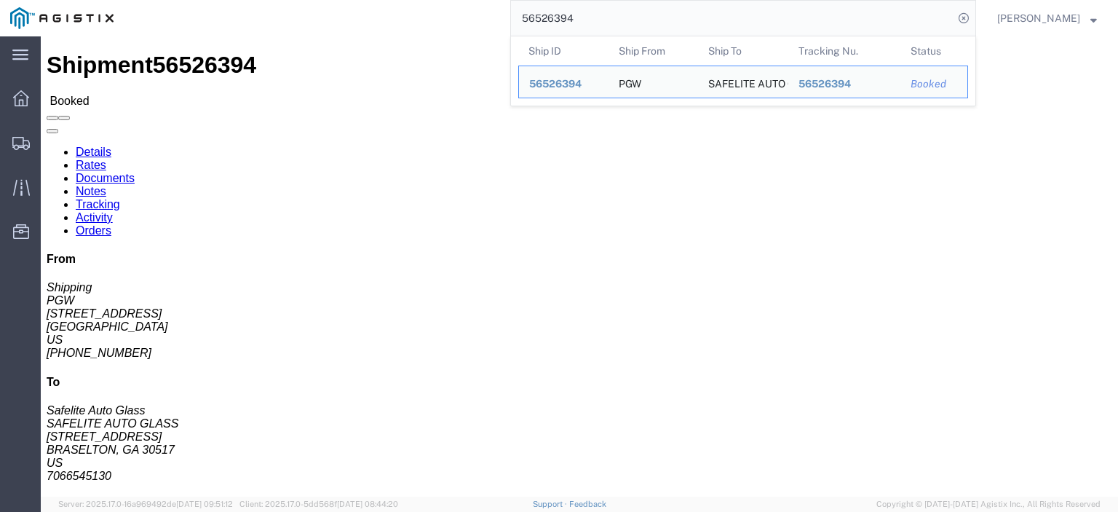
drag, startPoint x: 101, startPoint y: 175, endPoint x: 15, endPoint y: 172, distance: 86.7
click div "Ship From PGW (Shipping) [STREET_ADDRESS] [PHONE_NUMBER] [EMAIL_ADDRESS][DOMAIN…"
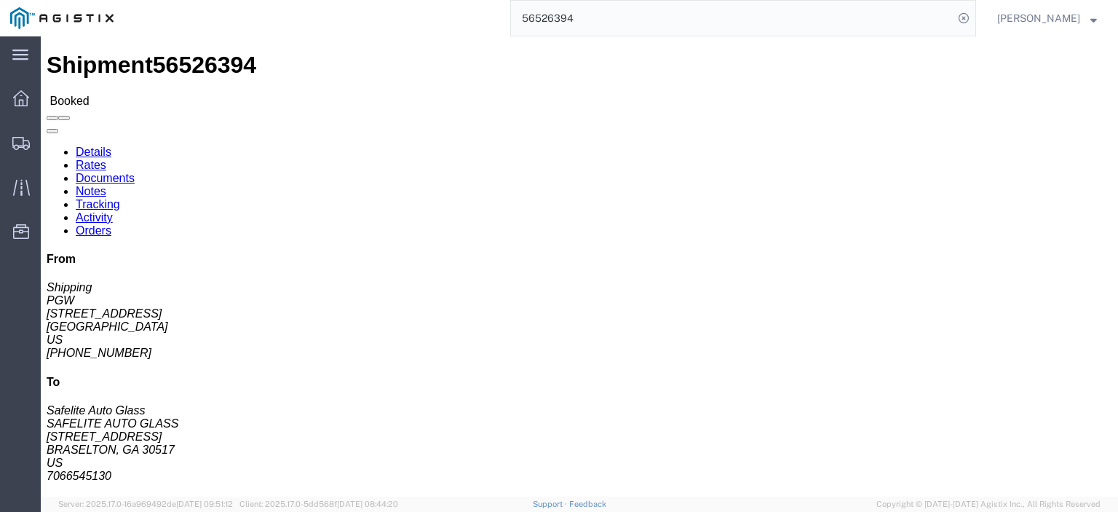
drag, startPoint x: 373, startPoint y: 172, endPoint x: 205, endPoint y: 177, distance: 168.2
click div "Ship To SAFELITE AUTO GLASS (Safelite Auto Glass) LEARGA [STREET_ADDRESS] 70665…"
drag, startPoint x: 265, startPoint y: 155, endPoint x: 194, endPoint y: 140, distance: 72.8
click div "Ship From PGW (Shipping) [STREET_ADDRESS] [PHONE_NUMBER] [EMAIL_ADDRESS][DOMAIN…"
click address "SAFELITE AUTO GLASS (Safelite Auto Glass) LEARGA [STREET_ADDRESS] 7066545130 [P…"
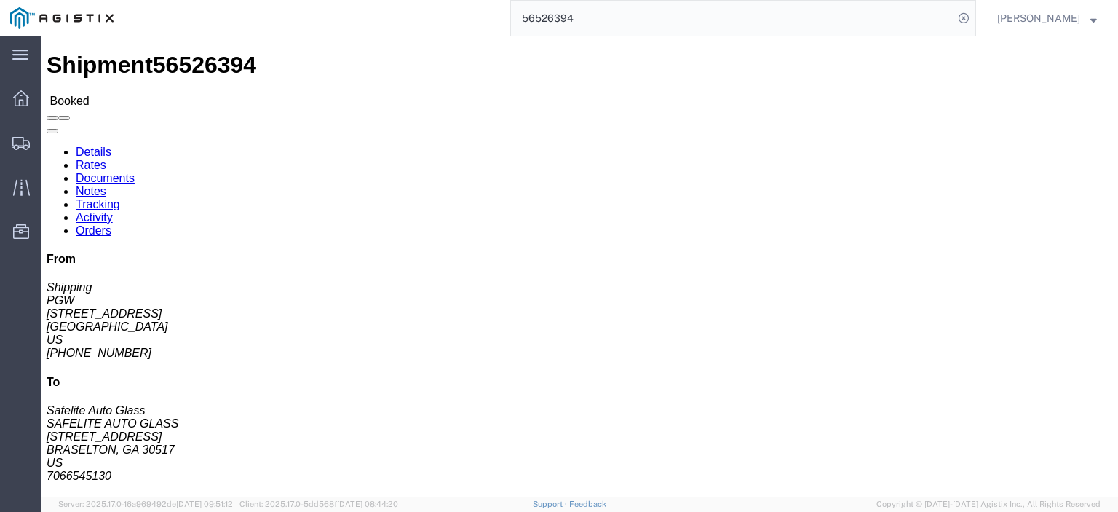
click address "SAFELITE AUTO GLASS (Safelite Auto Glass) LEARGA [STREET_ADDRESS] 7066545130 [P…"
drag, startPoint x: 250, startPoint y: 156, endPoint x: 202, endPoint y: 140, distance: 51.1
click div "Ship To SAFELITE AUTO GLASS (Safelite Auto Glass) LEARGA [STREET_ADDRESS] 70665…"
drag, startPoint x: 320, startPoint y: 181, endPoint x: 201, endPoint y: 183, distance: 119.4
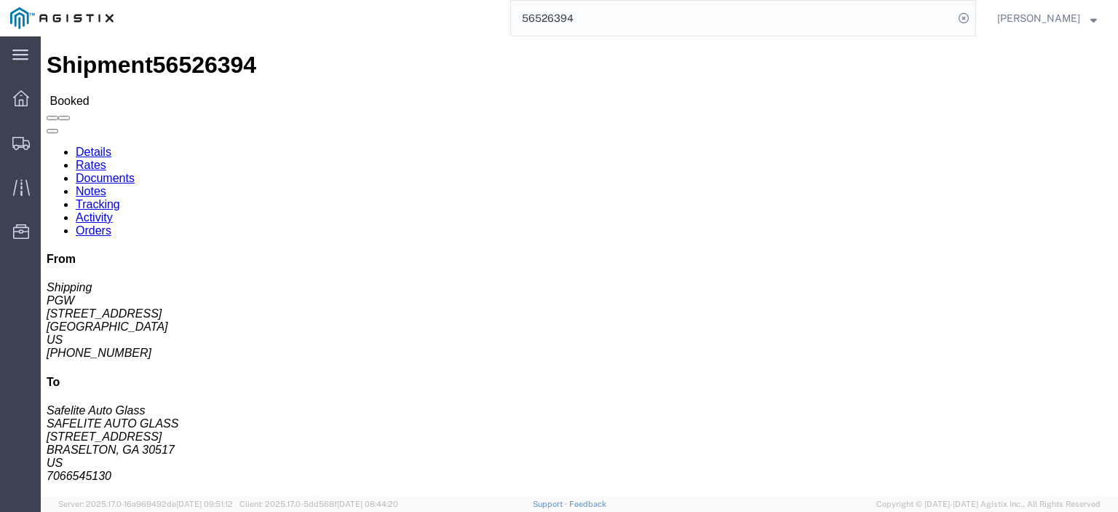
click div "Ship To SAFELITE AUTO GLASS (Safelite Auto Glass) LEARGA [STREET_ADDRESS] 70665…"
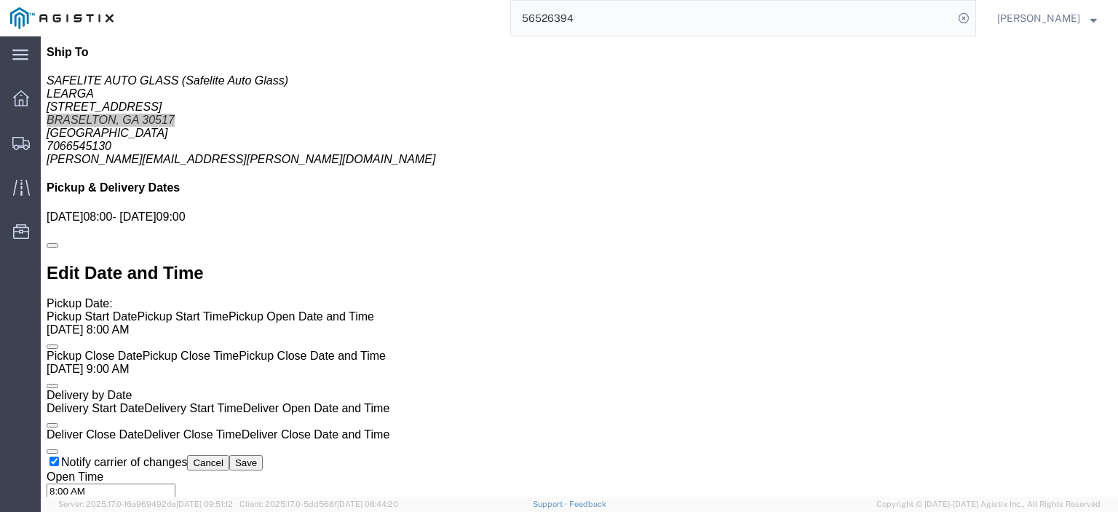
scroll to position [873, 0]
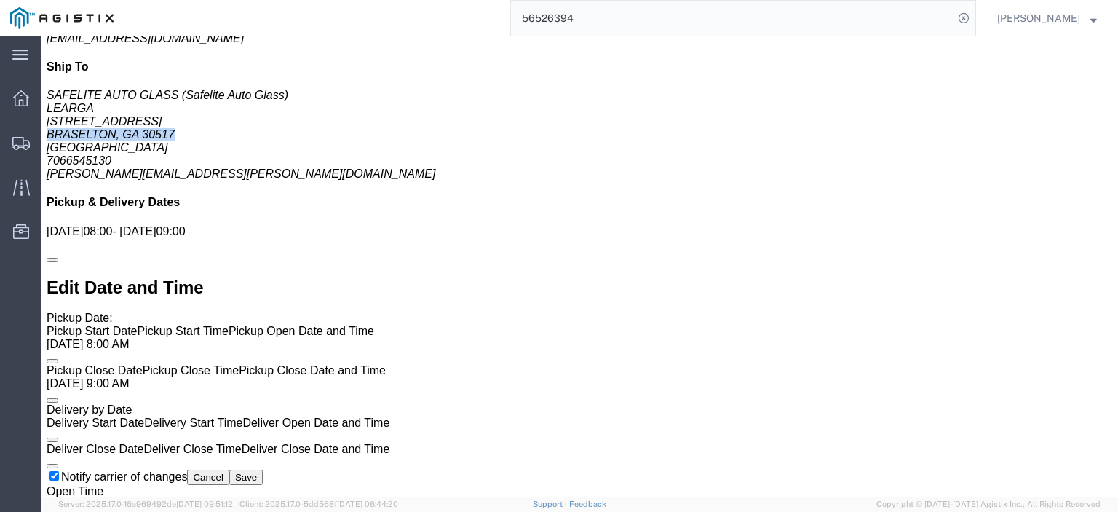
click link "Rates"
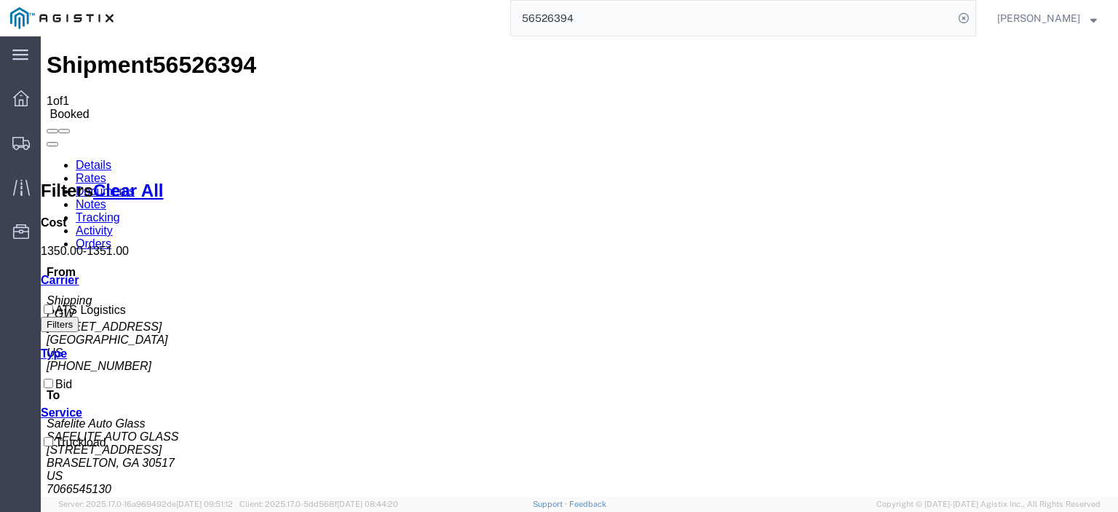
click at [106, 198] on link "Notes" at bounding box center [91, 204] width 31 height 12
